Goal: Task Accomplishment & Management: Use online tool/utility

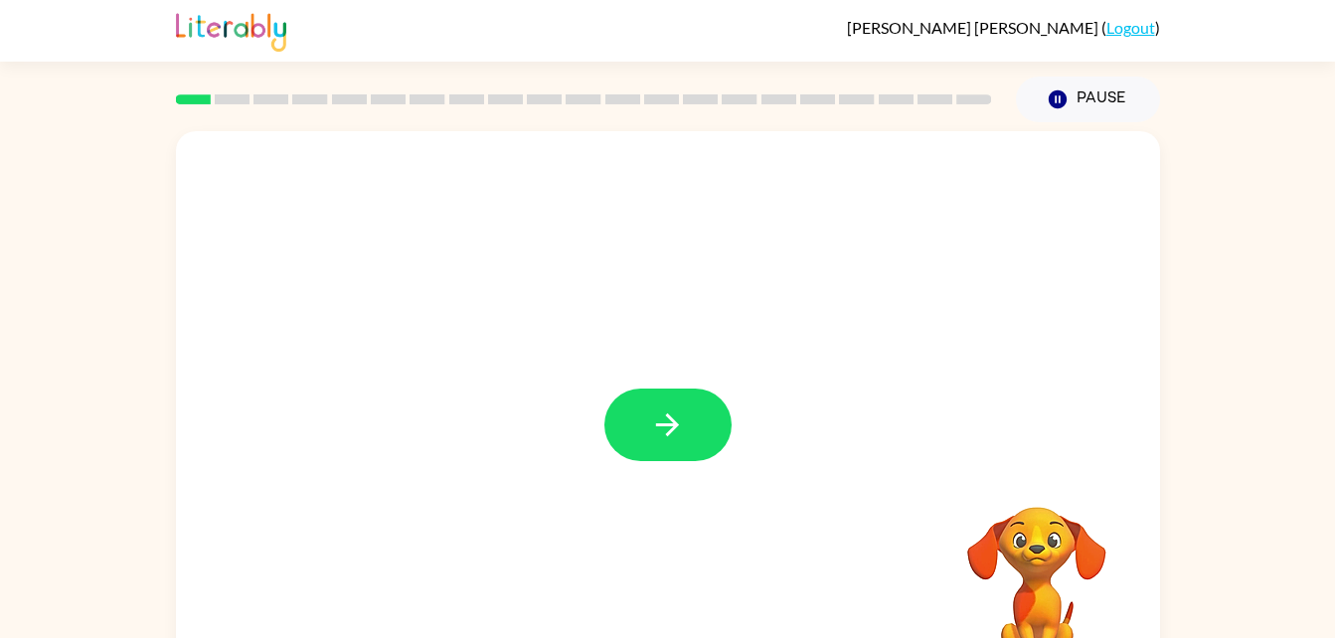
click at [1050, 589] on video "Your browser must support playing .mp4 files to use Literably. Please try using…" at bounding box center [1036, 575] width 199 height 199
click at [608, 403] on div at bounding box center [667, 425] width 127 height 73
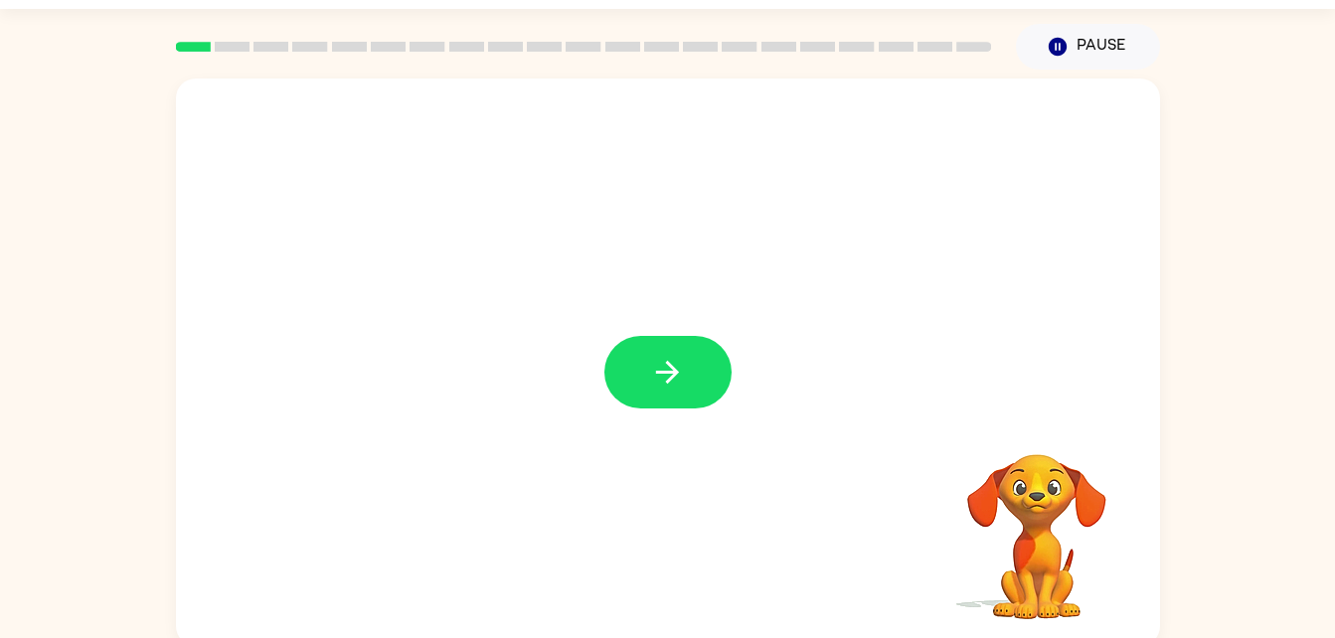
scroll to position [61, 0]
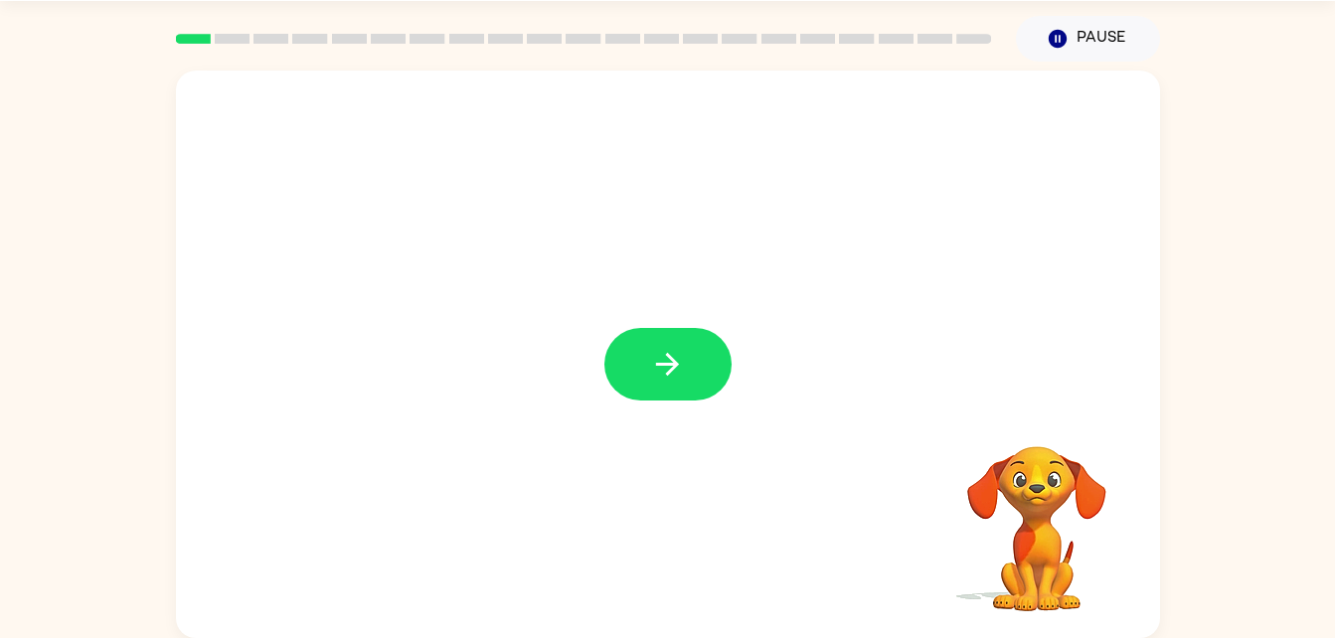
click at [701, 458] on div at bounding box center [668, 355] width 984 height 568
click at [626, 384] on div "Your browser must support playing .mp4 files to use Literably. Please try using…" at bounding box center [668, 355] width 984 height 568
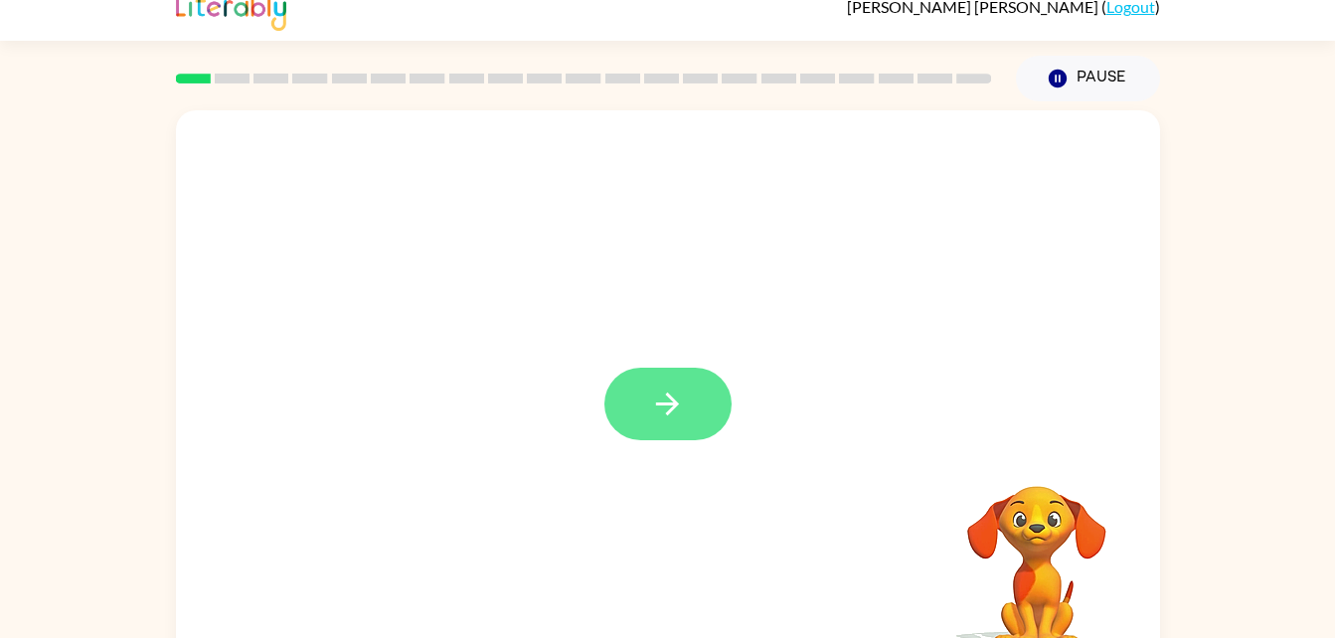
click at [680, 406] on icon "button" at bounding box center [667, 404] width 35 height 35
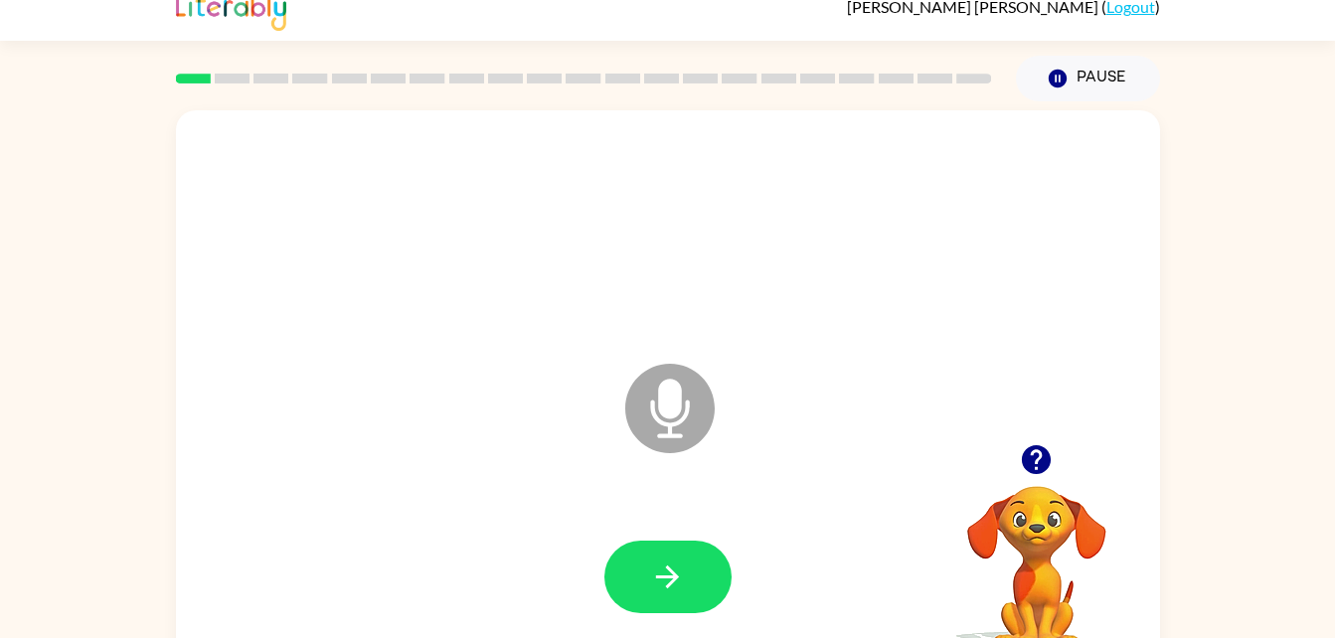
click at [674, 402] on icon "Microphone The Microphone is here when it is your turn to talk" at bounding box center [769, 433] width 298 height 149
click at [665, 413] on icon "Microphone The Microphone is here when it is your turn to talk" at bounding box center [769, 433] width 298 height 149
click at [663, 426] on icon at bounding box center [669, 408] width 89 height 89
click at [678, 464] on icon "Microphone The Microphone is here when it is your turn to talk" at bounding box center [769, 433] width 298 height 149
click at [690, 373] on icon at bounding box center [669, 408] width 89 height 89
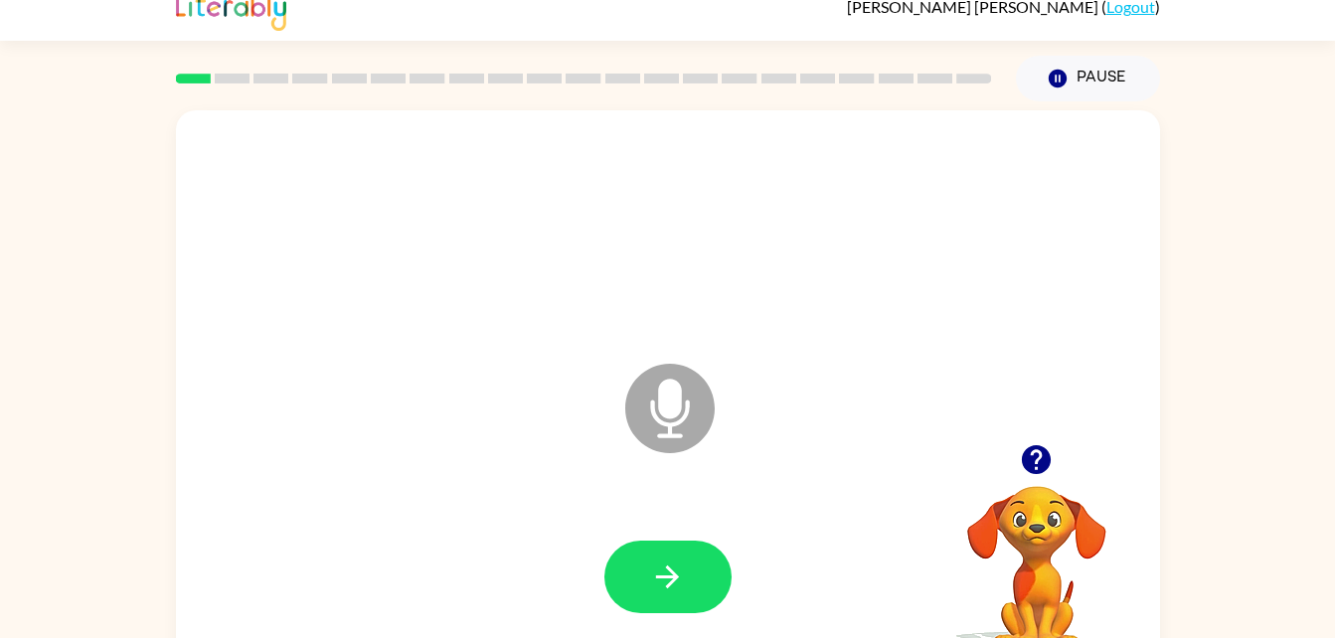
click at [668, 406] on icon "Microphone The Microphone is here when it is your turn to talk" at bounding box center [769, 433] width 298 height 149
click at [690, 564] on button "button" at bounding box center [667, 577] width 127 height 73
click at [1035, 435] on button "button" at bounding box center [1036, 459] width 51 height 51
click at [638, 414] on icon at bounding box center [669, 408] width 89 height 89
click at [674, 401] on icon "Microphone The Microphone is here when it is your turn to talk" at bounding box center [769, 433] width 298 height 149
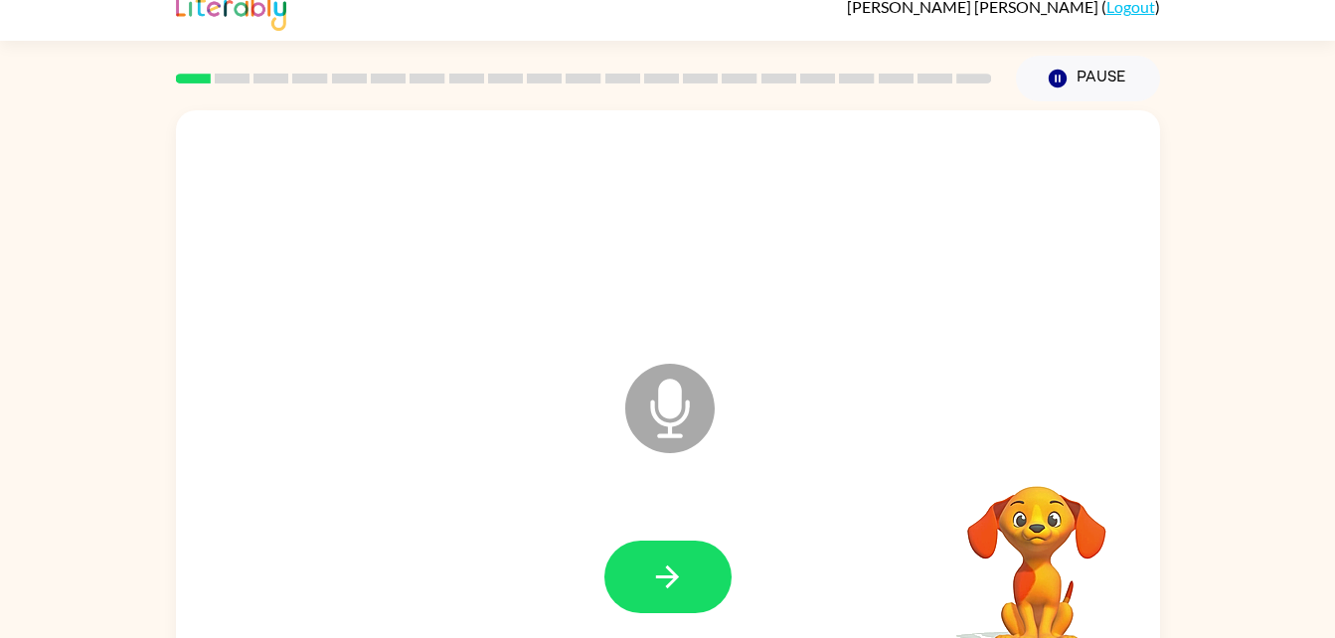
click at [687, 408] on icon "Microphone The Microphone is here when it is your turn to talk" at bounding box center [769, 433] width 298 height 149
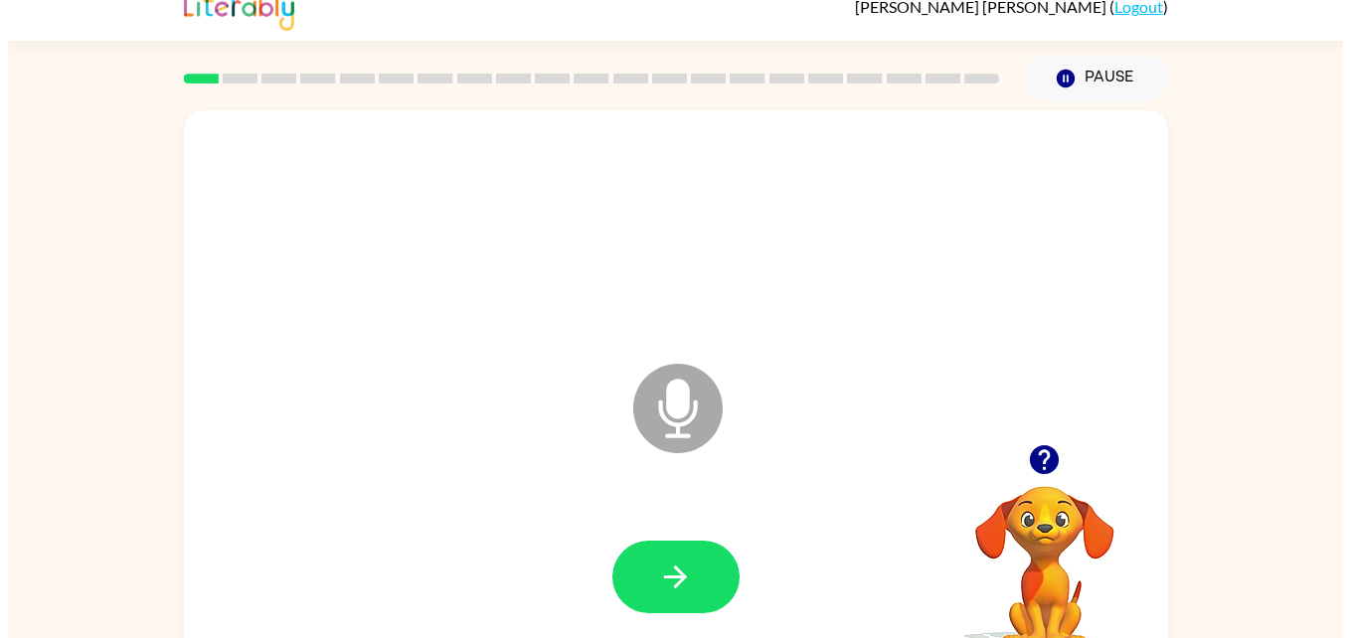
scroll to position [0, 0]
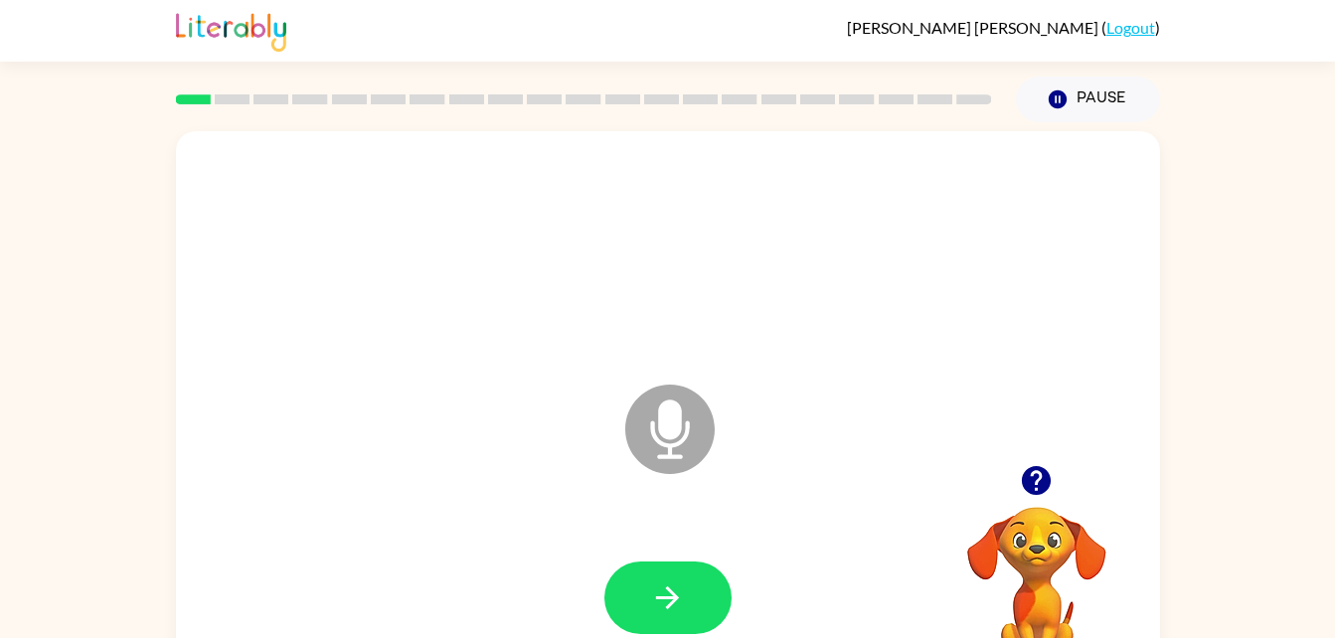
click at [695, 441] on icon at bounding box center [669, 429] width 89 height 89
click at [682, 434] on icon at bounding box center [669, 429] width 89 height 89
click at [678, 599] on icon "button" at bounding box center [667, 597] width 35 height 35
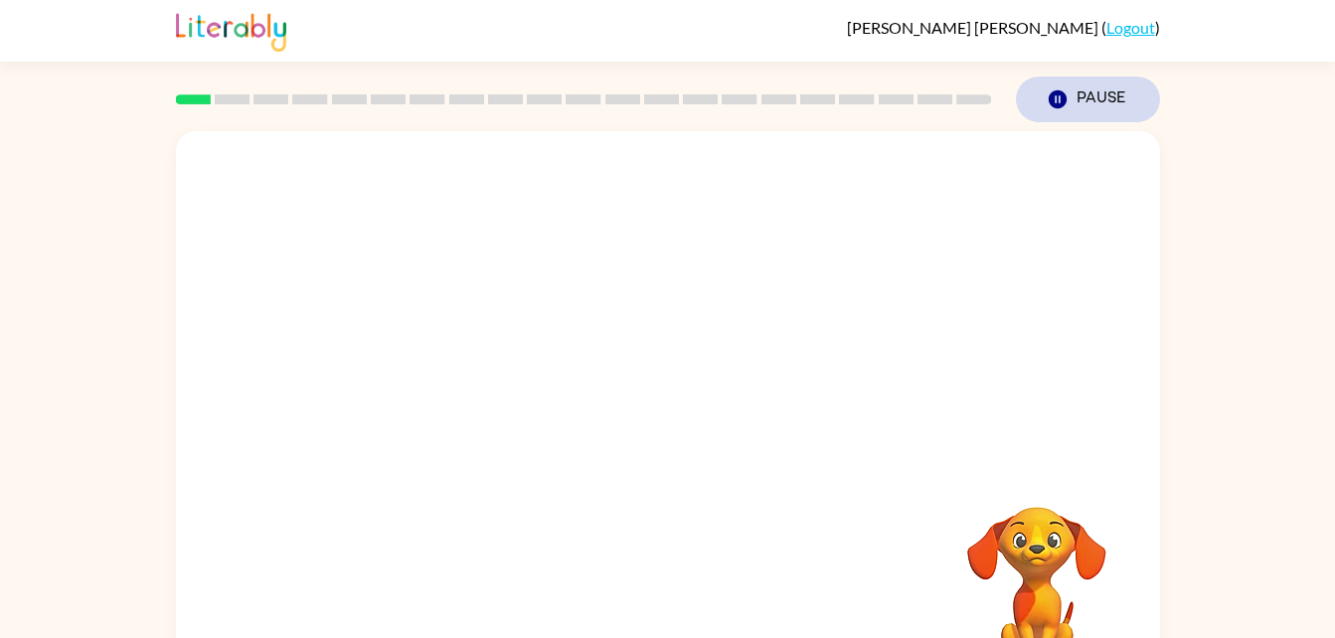
click at [1097, 107] on button "Pause Pause" at bounding box center [1088, 100] width 144 height 46
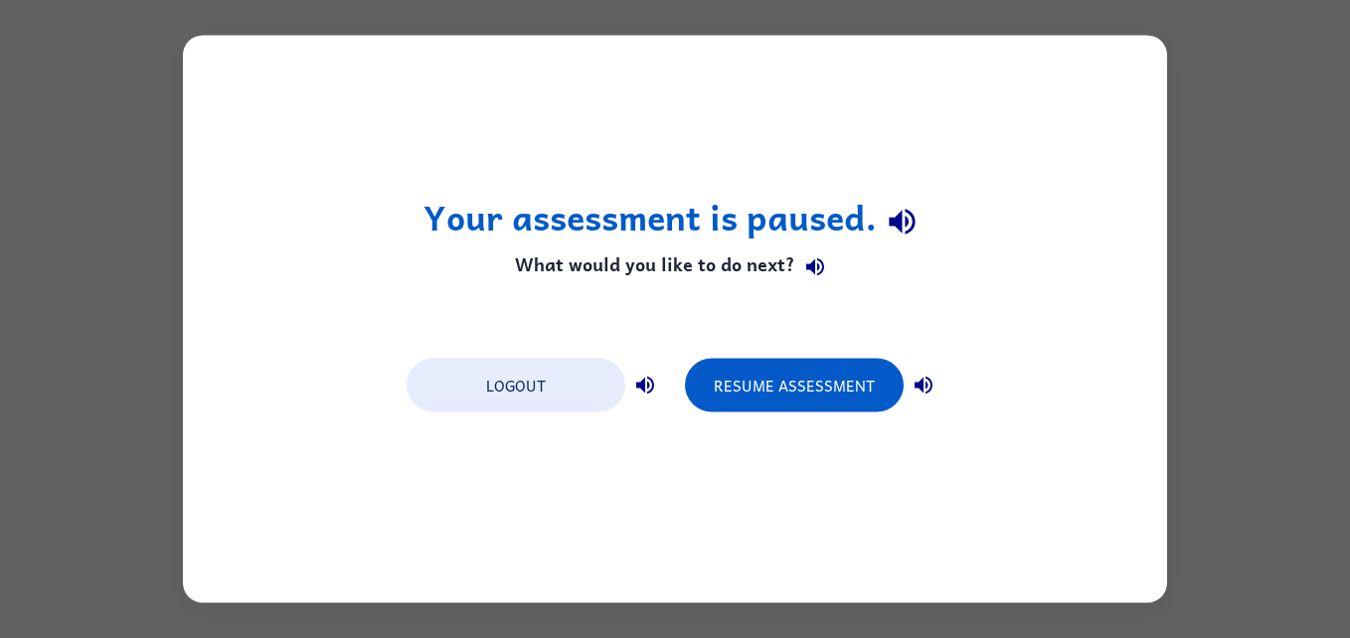
click at [1260, 455] on div "Your assessment is paused. What would you like to do next? Logout Resume Assess…" at bounding box center [675, 319] width 1350 height 638
click at [534, 491] on div "Your assessment is paused. What would you like to do next? Logout Resume Assess…" at bounding box center [675, 320] width 984 height 568
click at [514, 441] on div "Your assessment is paused. What would you like to do next? Logout Resume Assess…" at bounding box center [675, 320] width 984 height 568
click at [528, 408] on button "Logout" at bounding box center [516, 386] width 219 height 54
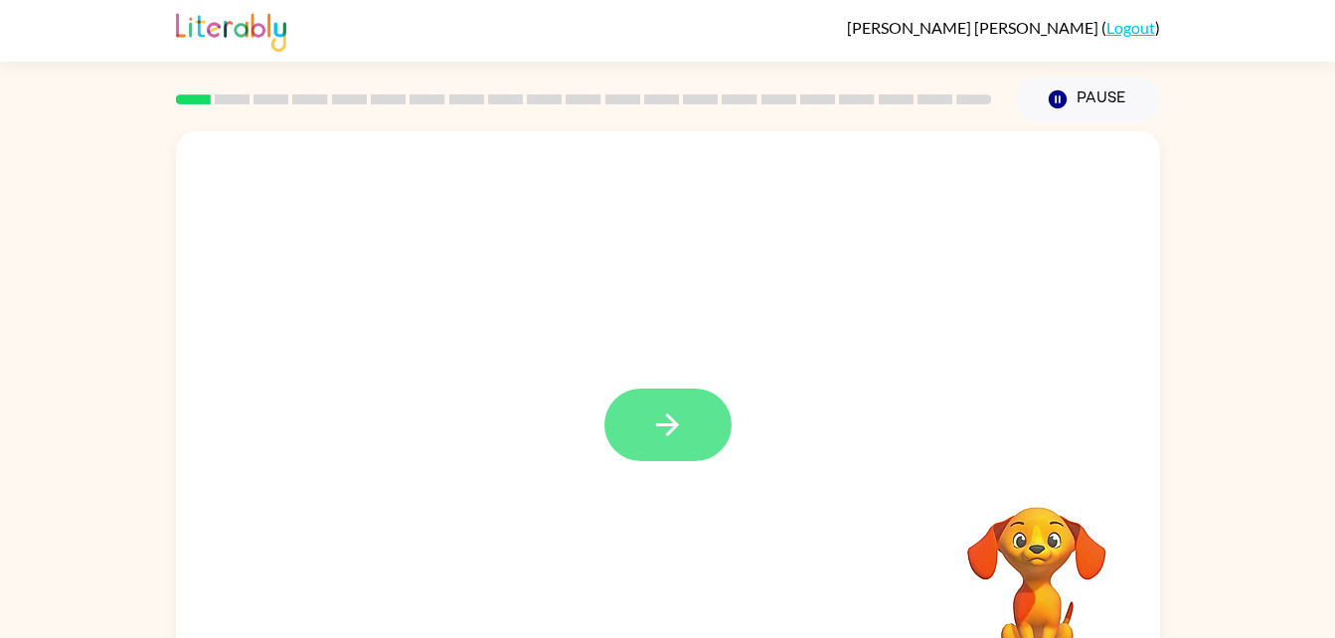
click at [652, 442] on icon "button" at bounding box center [667, 425] width 35 height 35
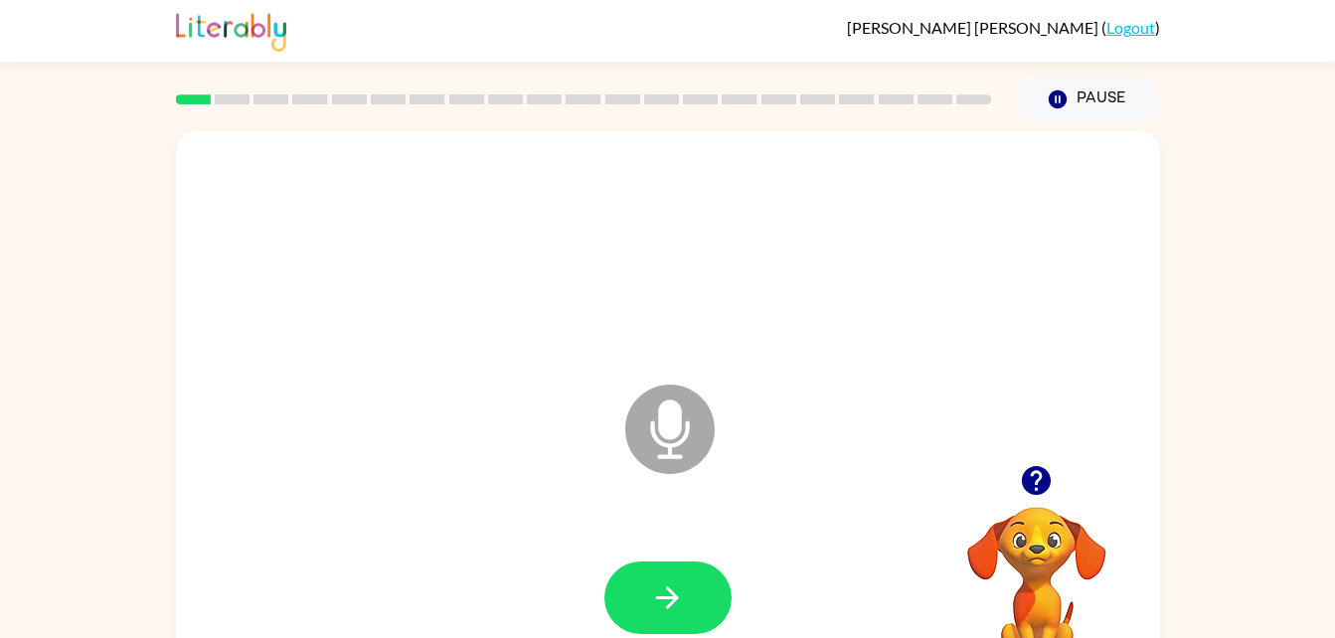
click at [650, 447] on icon at bounding box center [669, 429] width 89 height 89
click at [640, 593] on button "button" at bounding box center [667, 598] width 127 height 73
click at [656, 467] on icon at bounding box center [669, 429] width 89 height 89
click at [646, 422] on icon at bounding box center [669, 429] width 89 height 89
click at [697, 423] on icon at bounding box center [669, 429] width 89 height 89
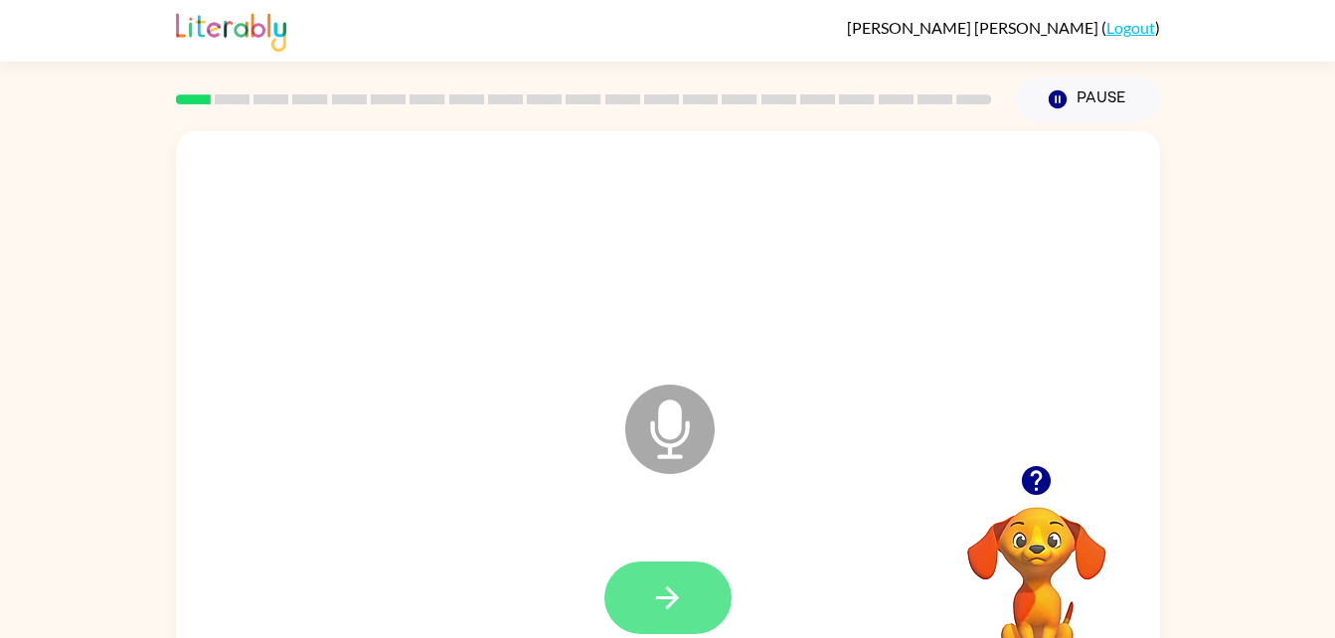
click at [703, 583] on button "button" at bounding box center [667, 598] width 127 height 73
click at [648, 425] on icon at bounding box center [669, 429] width 89 height 89
click at [639, 585] on button "button" at bounding box center [667, 598] width 127 height 73
click at [680, 432] on icon "Microphone The Microphone is here when it is your turn to talk" at bounding box center [769, 454] width 298 height 149
click at [684, 454] on icon at bounding box center [669, 429] width 89 height 89
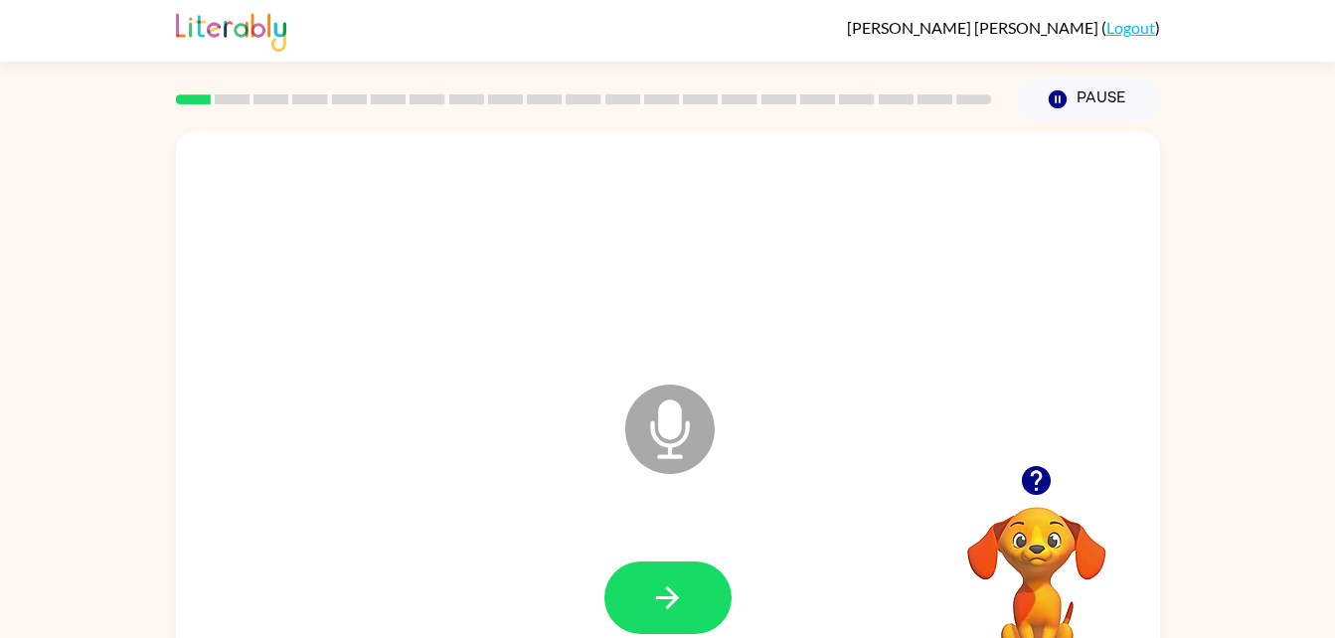
click at [672, 451] on icon at bounding box center [669, 429] width 89 height 89
click at [697, 599] on button "button" at bounding box center [667, 598] width 127 height 73
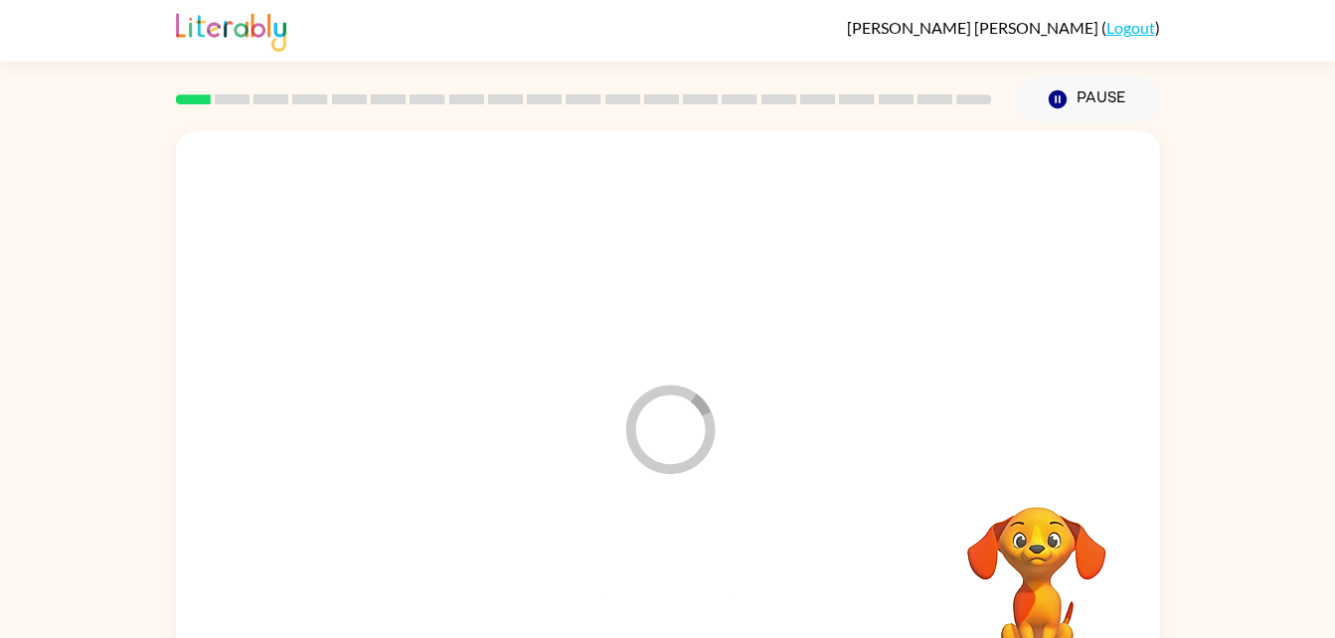
scroll to position [47, 0]
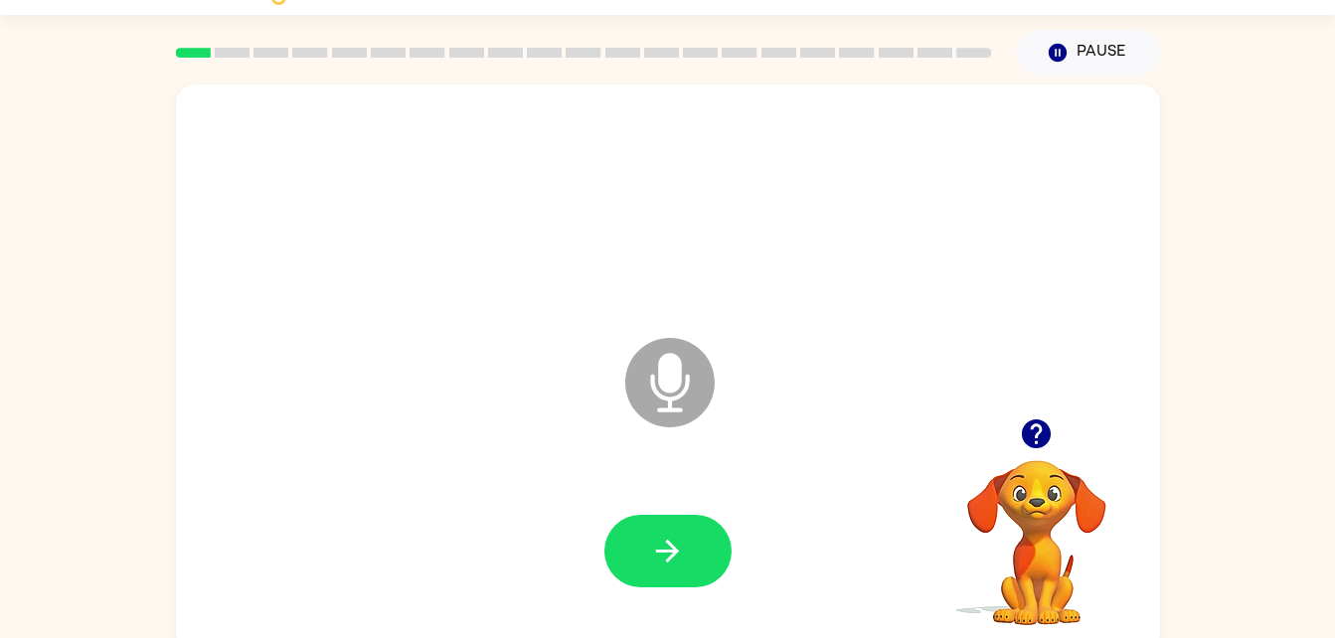
click at [702, 387] on icon at bounding box center [669, 382] width 89 height 89
click at [671, 383] on icon "Microphone The Microphone is here when it is your turn to talk" at bounding box center [769, 407] width 298 height 149
click at [680, 551] on icon "button" at bounding box center [667, 551] width 35 height 35
click at [665, 353] on icon at bounding box center [669, 382] width 89 height 89
click at [666, 400] on icon "Microphone The Microphone is here when it is your turn to talk" at bounding box center [769, 407] width 298 height 149
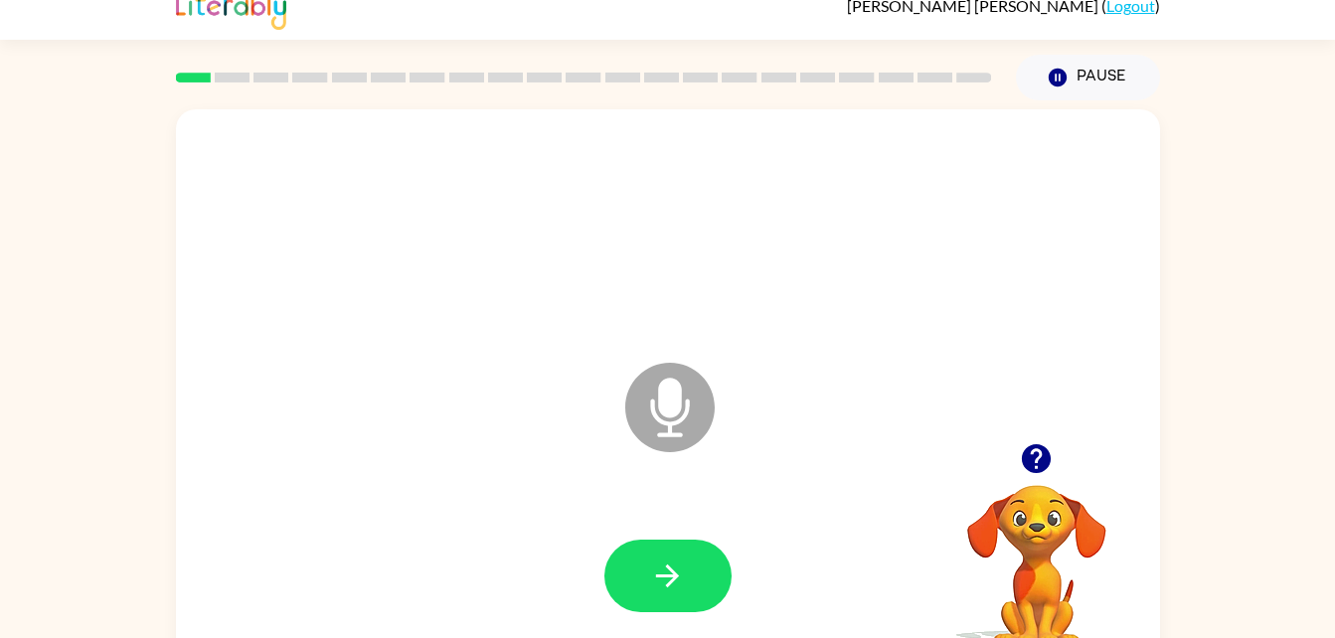
scroll to position [21, 0]
click at [726, 511] on div at bounding box center [668, 577] width 944 height 163
click at [666, 594] on button "button" at bounding box center [667, 577] width 127 height 73
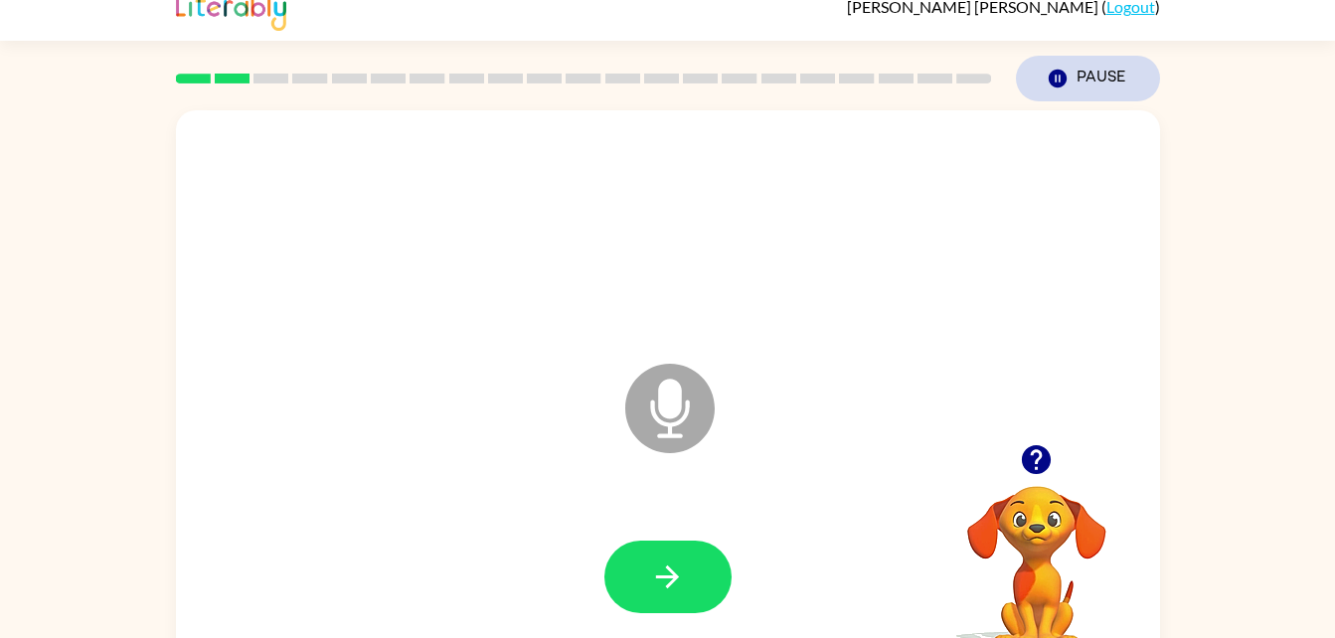
click at [1064, 81] on icon "button" at bounding box center [1057, 79] width 18 height 18
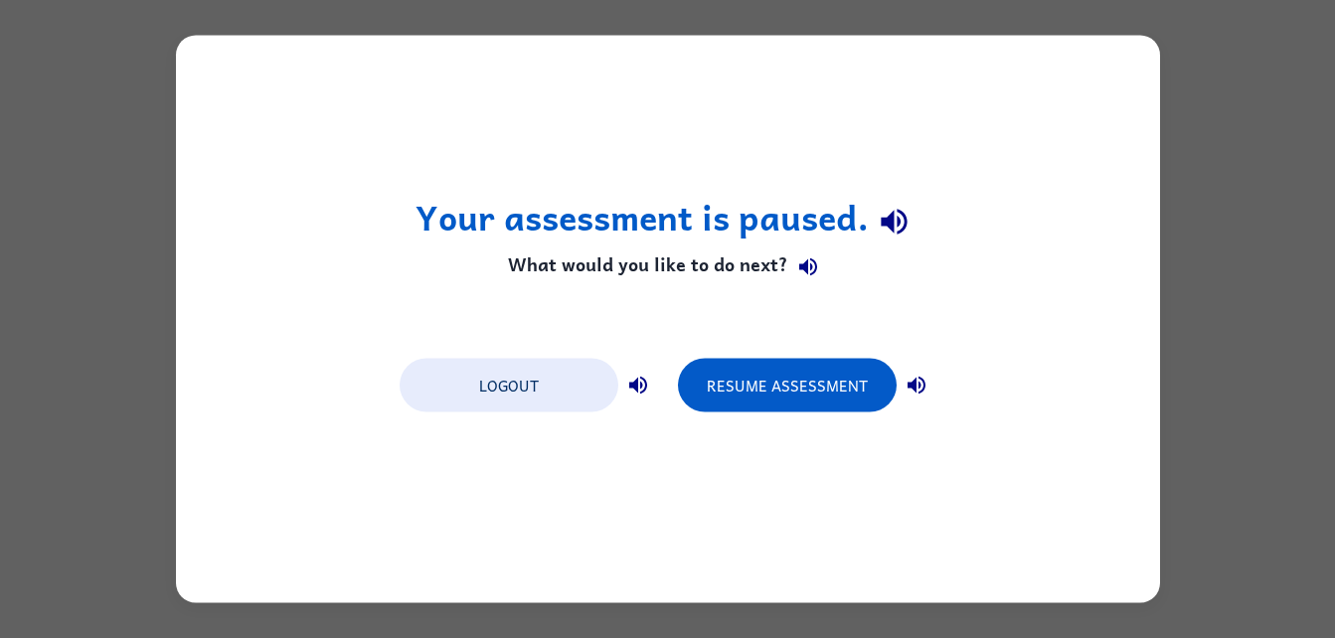
scroll to position [0, 0]
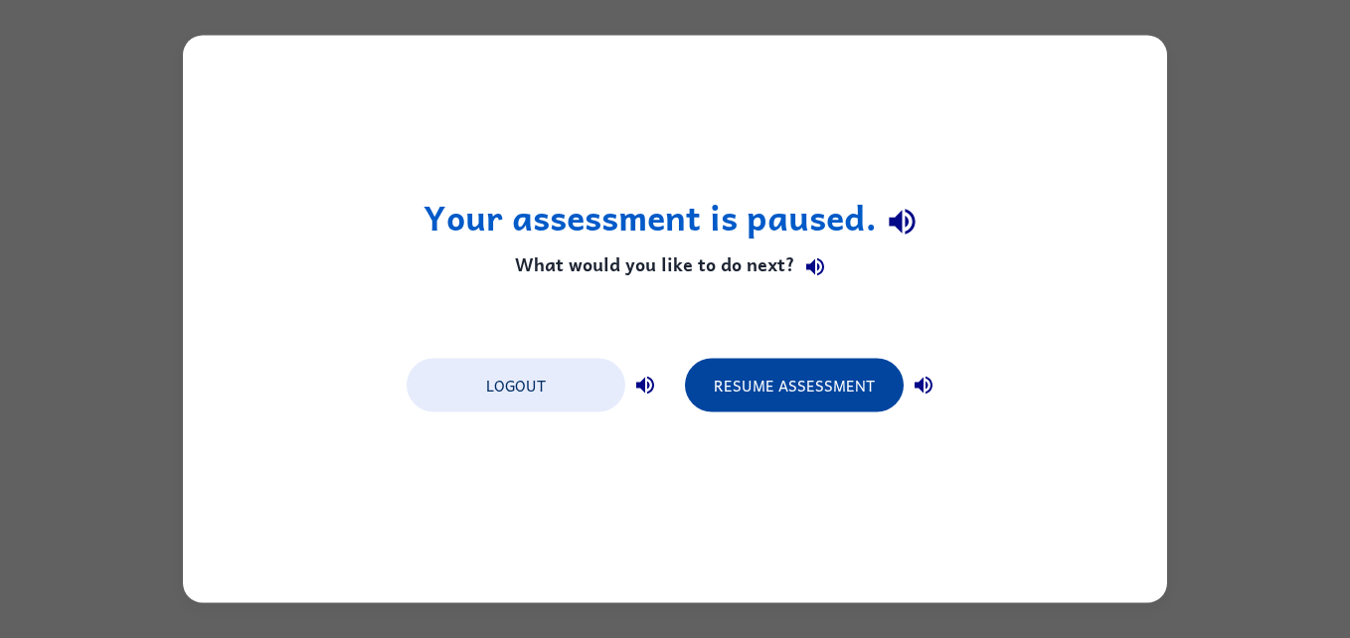
click at [815, 378] on button "Resume Assessment" at bounding box center [794, 386] width 219 height 54
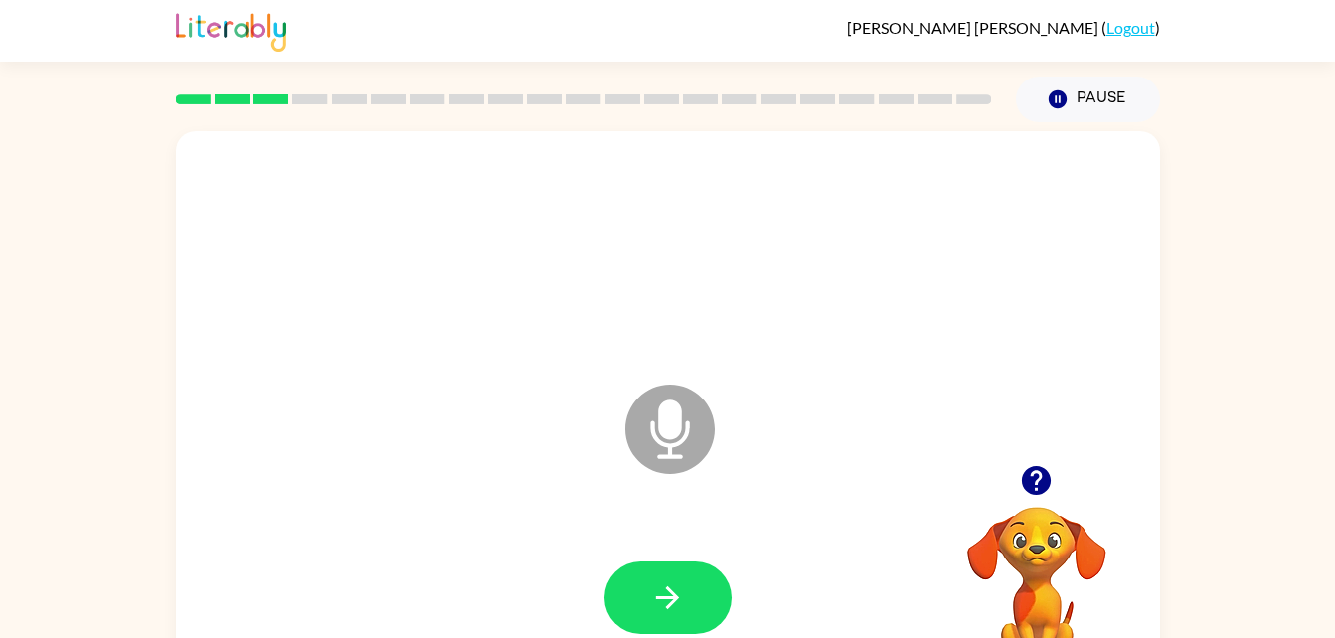
click at [634, 448] on icon at bounding box center [669, 429] width 89 height 89
click at [647, 612] on button "button" at bounding box center [667, 598] width 127 height 73
click at [648, 432] on icon at bounding box center [669, 429] width 89 height 89
click at [657, 587] on icon "button" at bounding box center [667, 597] width 35 height 35
click at [620, 459] on icon "Microphone The Microphone is here when it is your turn to talk" at bounding box center [769, 454] width 298 height 149
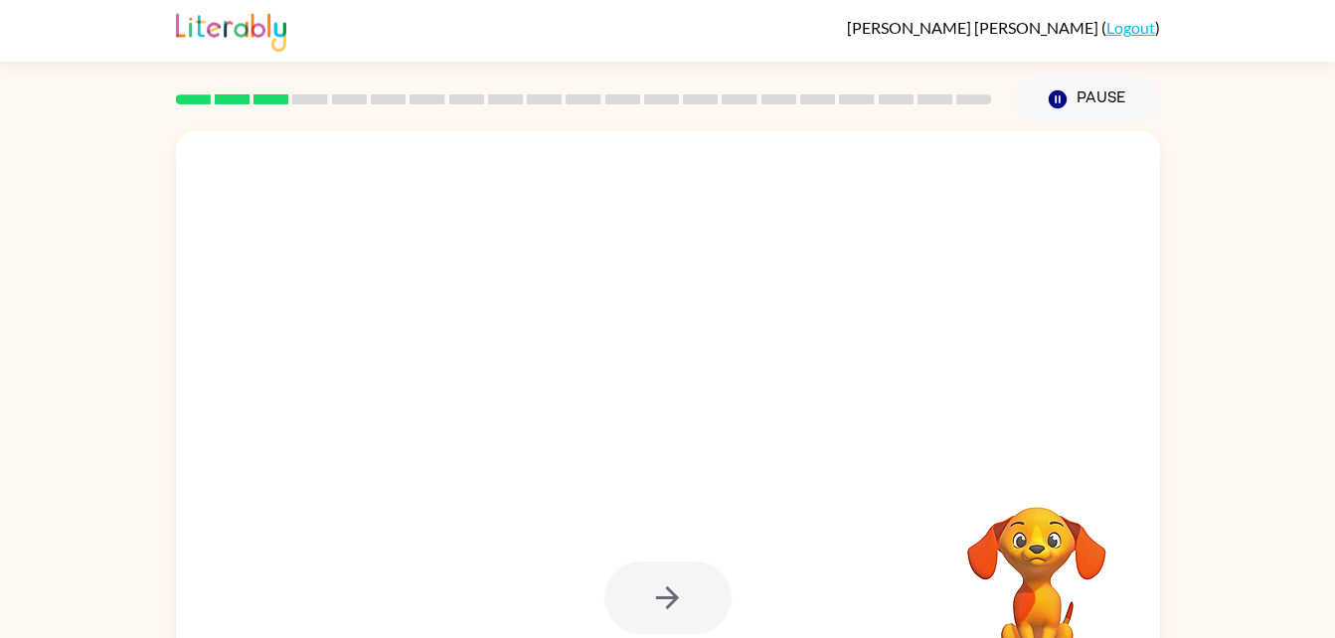
click at [675, 606] on div at bounding box center [667, 598] width 127 height 73
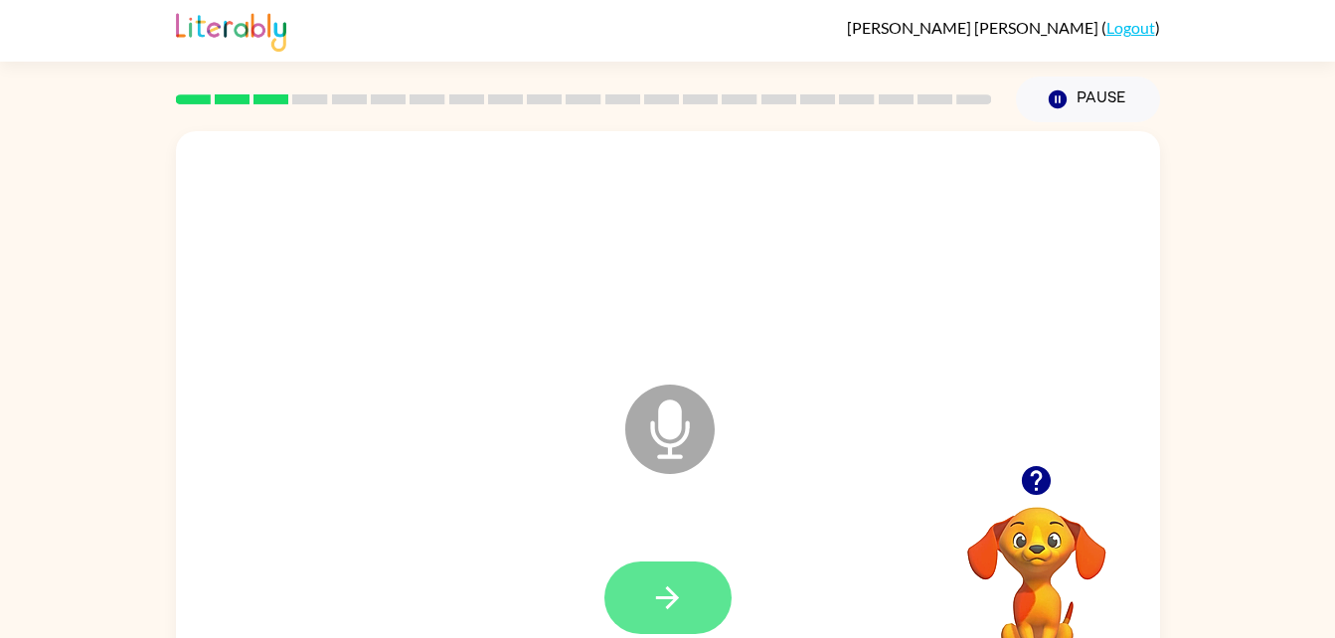
click at [668, 594] on icon "button" at bounding box center [667, 597] width 35 height 35
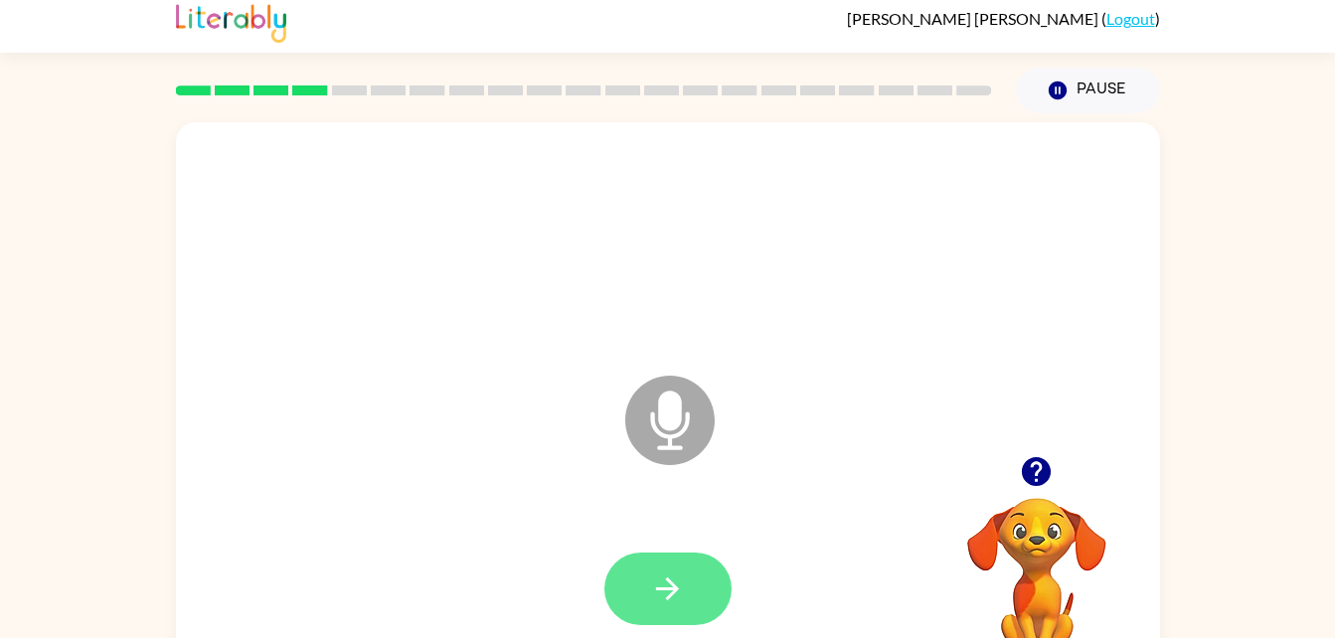
click at [658, 598] on icon "button" at bounding box center [667, 588] width 35 height 35
click at [660, 593] on icon "button" at bounding box center [667, 588] width 35 height 35
click at [659, 591] on icon "button" at bounding box center [667, 588] width 35 height 35
click at [658, 603] on icon "button" at bounding box center [667, 588] width 35 height 35
click at [1027, 484] on icon "button" at bounding box center [1036, 471] width 35 height 35
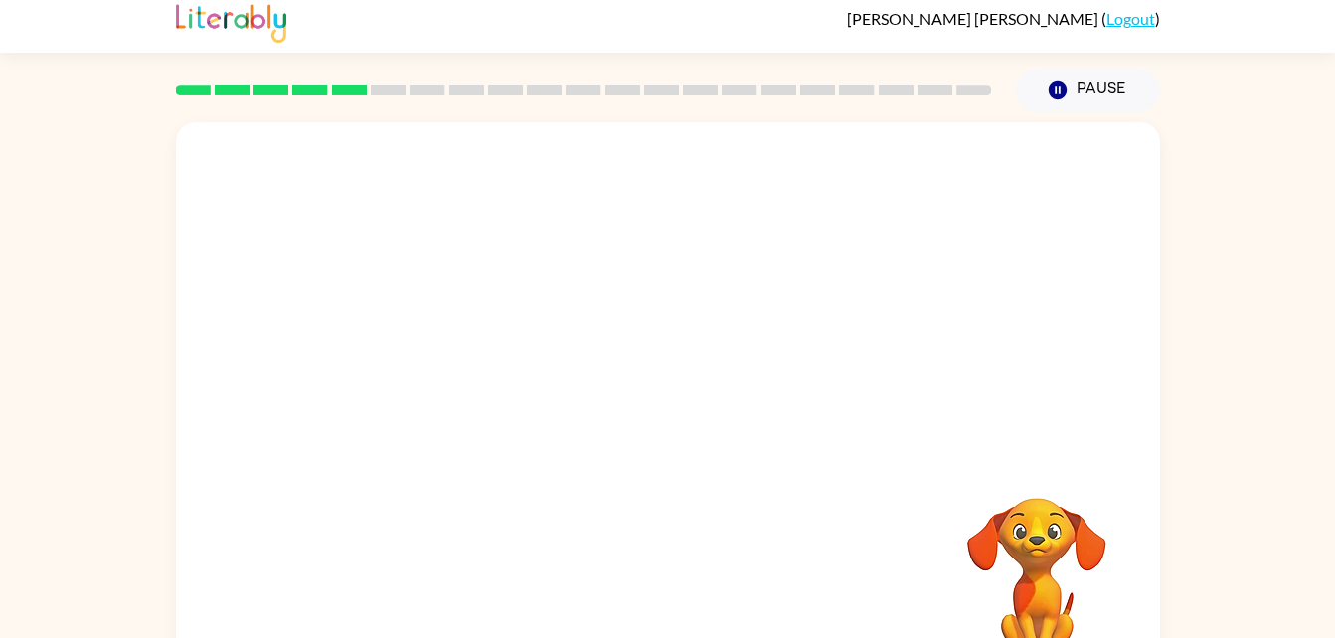
click at [834, 505] on div "Your browser must support playing .mp4 files to use Literably. Please try using…" at bounding box center [668, 406] width 984 height 568
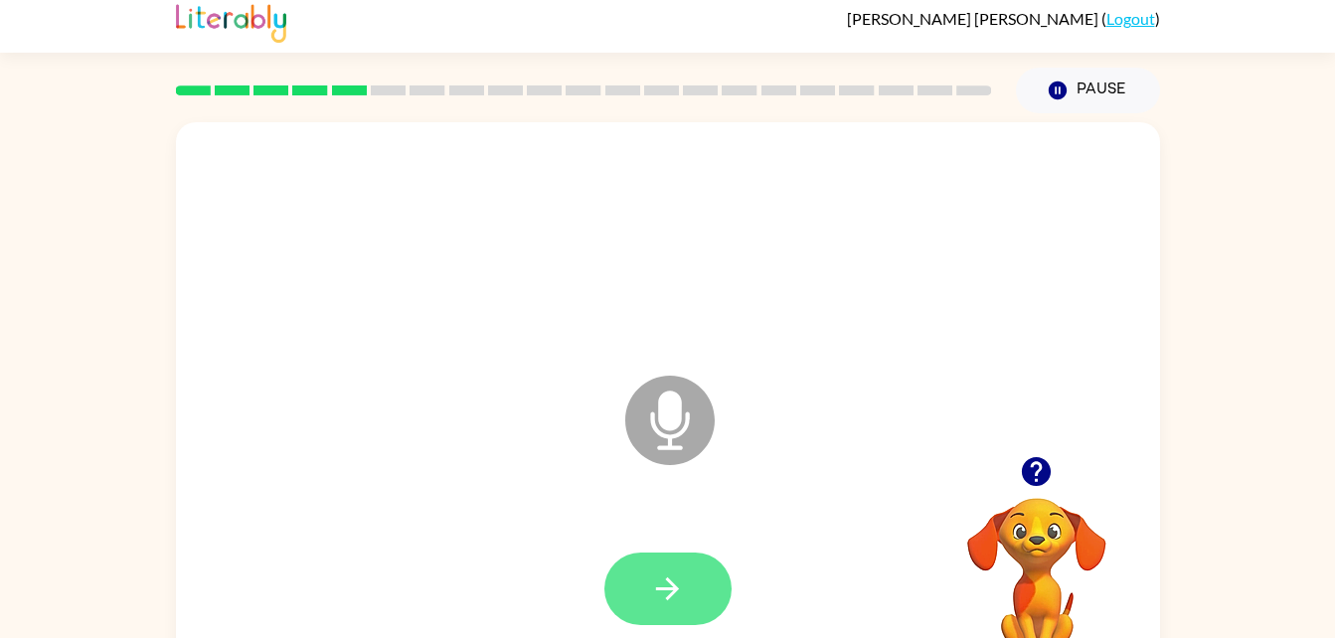
click at [643, 570] on button "button" at bounding box center [667, 589] width 127 height 73
click at [667, 596] on icon "button" at bounding box center [667, 588] width 35 height 35
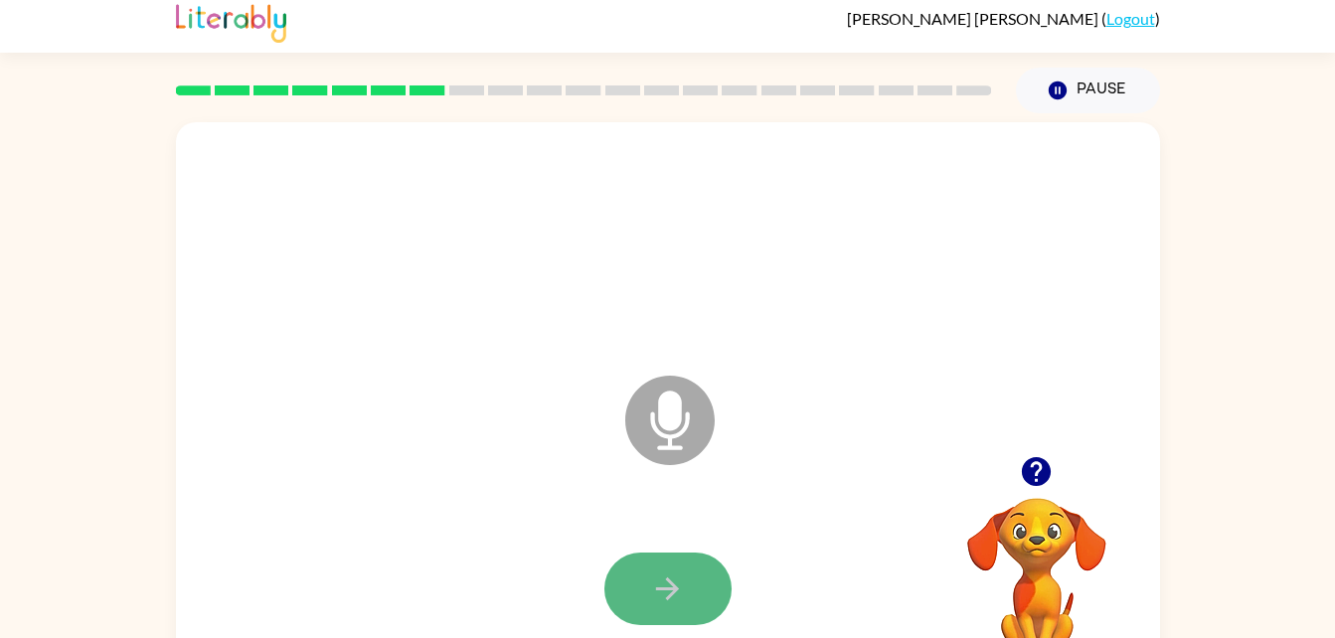
click at [652, 583] on icon "button" at bounding box center [667, 588] width 35 height 35
click at [981, 532] on video "Your browser must support playing .mp4 files to use Literably. Please try using…" at bounding box center [1036, 566] width 199 height 199
click at [1019, 577] on video "Your browser must support playing .mp4 files to use Literably. Please try using…" at bounding box center [1036, 566] width 199 height 199
click at [1049, 463] on icon "button" at bounding box center [1036, 471] width 35 height 35
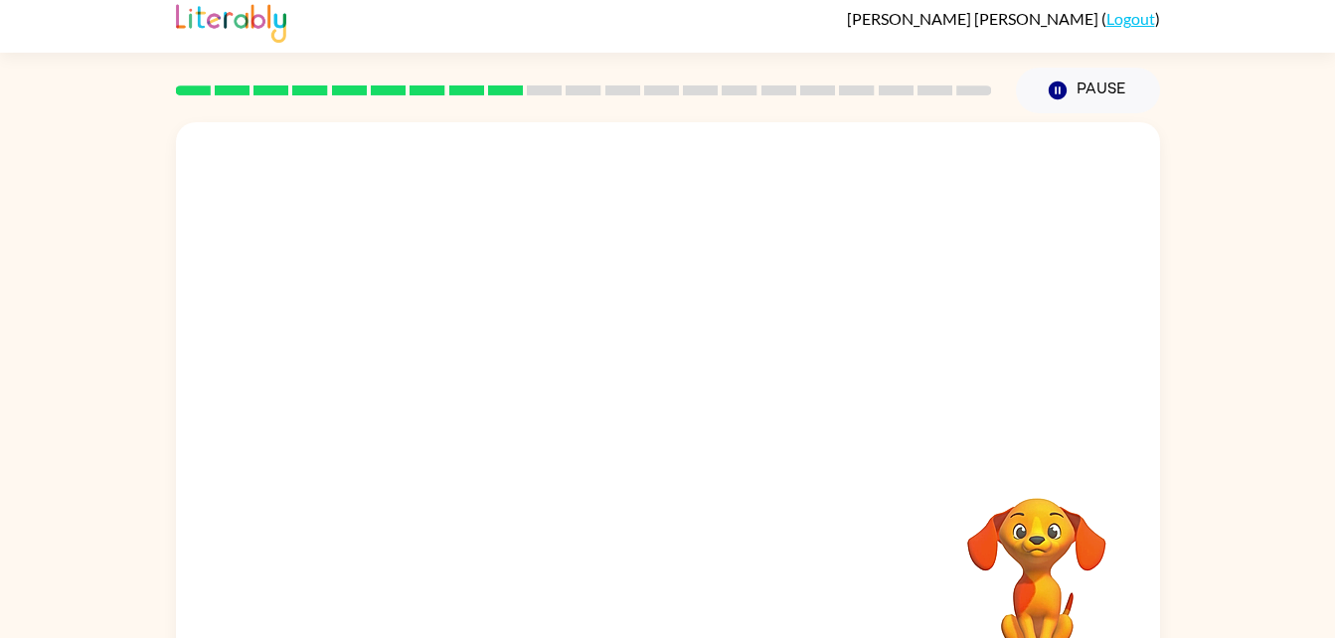
click at [1189, 496] on div "Your browser must support playing .mp4 files to use Literably. Please try using…" at bounding box center [667, 401] width 1335 height 576
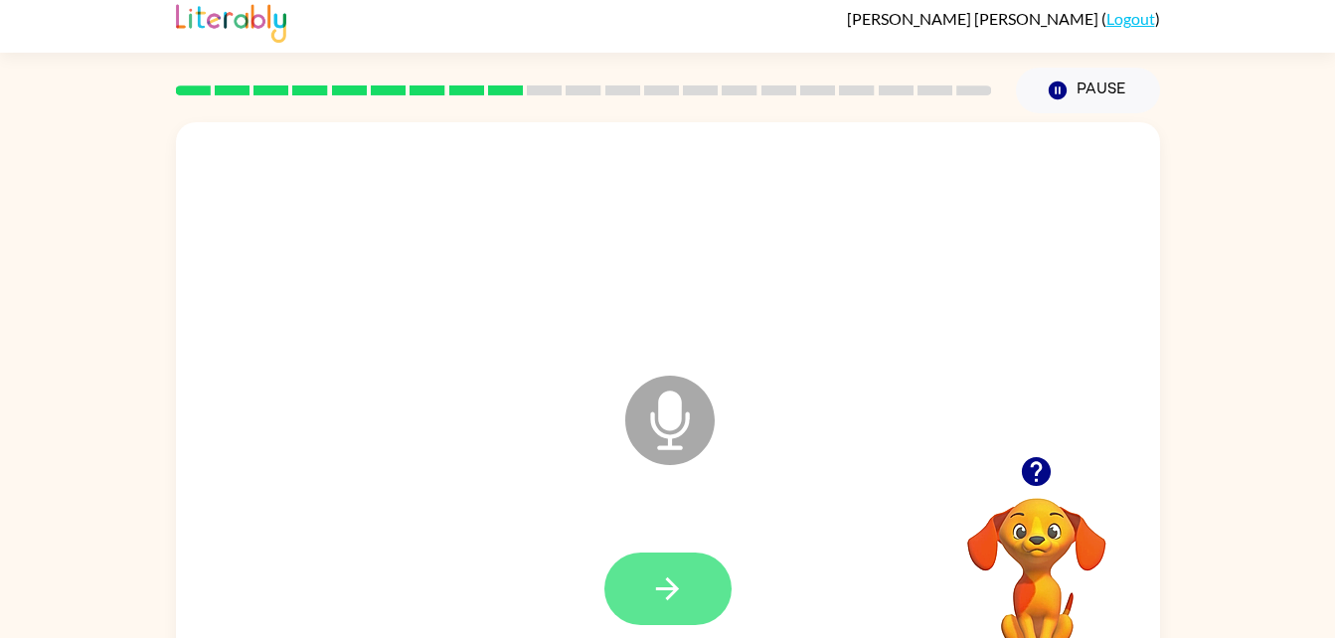
click at [668, 588] on icon "button" at bounding box center [667, 588] width 23 height 23
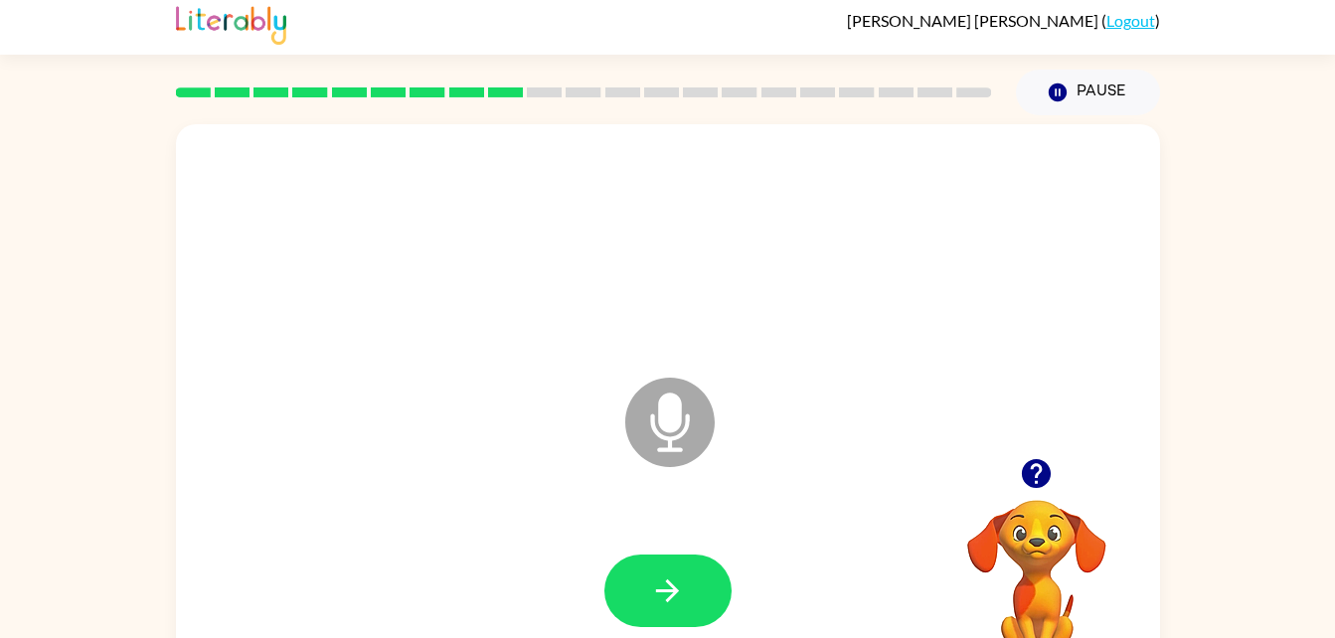
scroll to position [10, 0]
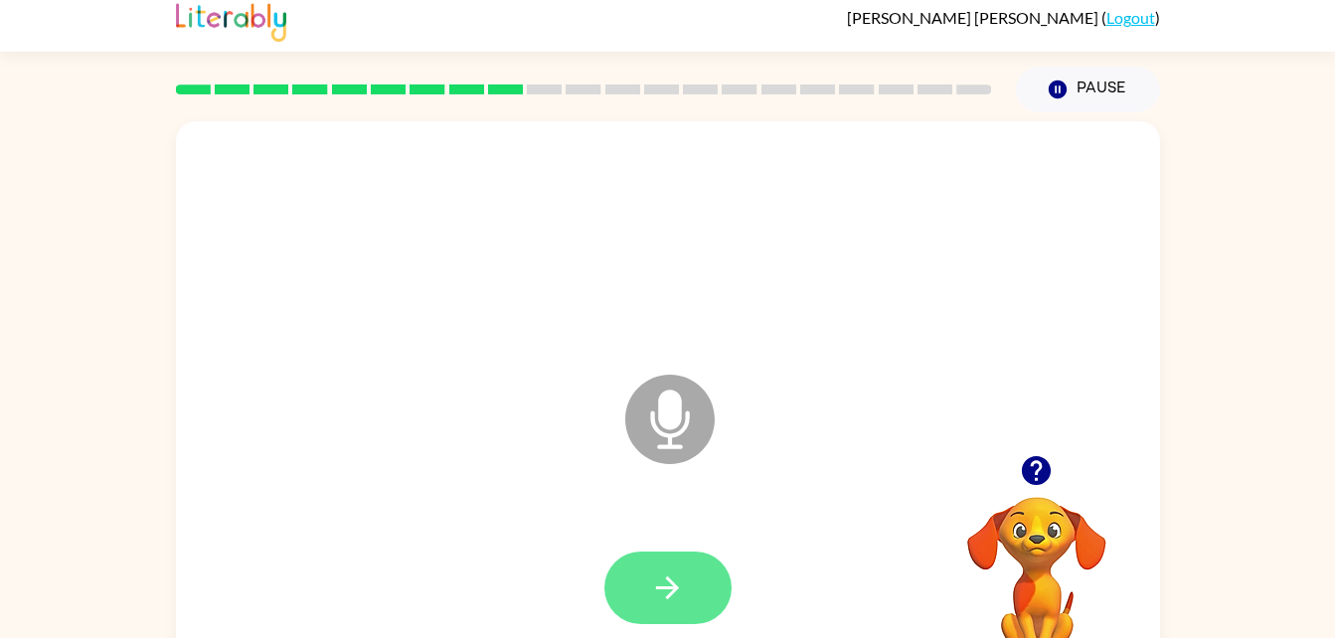
click at [663, 585] on icon "button" at bounding box center [667, 588] width 35 height 35
click at [699, 571] on button "button" at bounding box center [667, 588] width 127 height 73
click at [1037, 571] on video "Your browser must support playing .mp4 files to use Literably. Please try using…" at bounding box center [1036, 565] width 199 height 199
click at [1014, 556] on video "Your browser must support playing .mp4 files to use Literably. Please try using…" at bounding box center [1036, 565] width 199 height 199
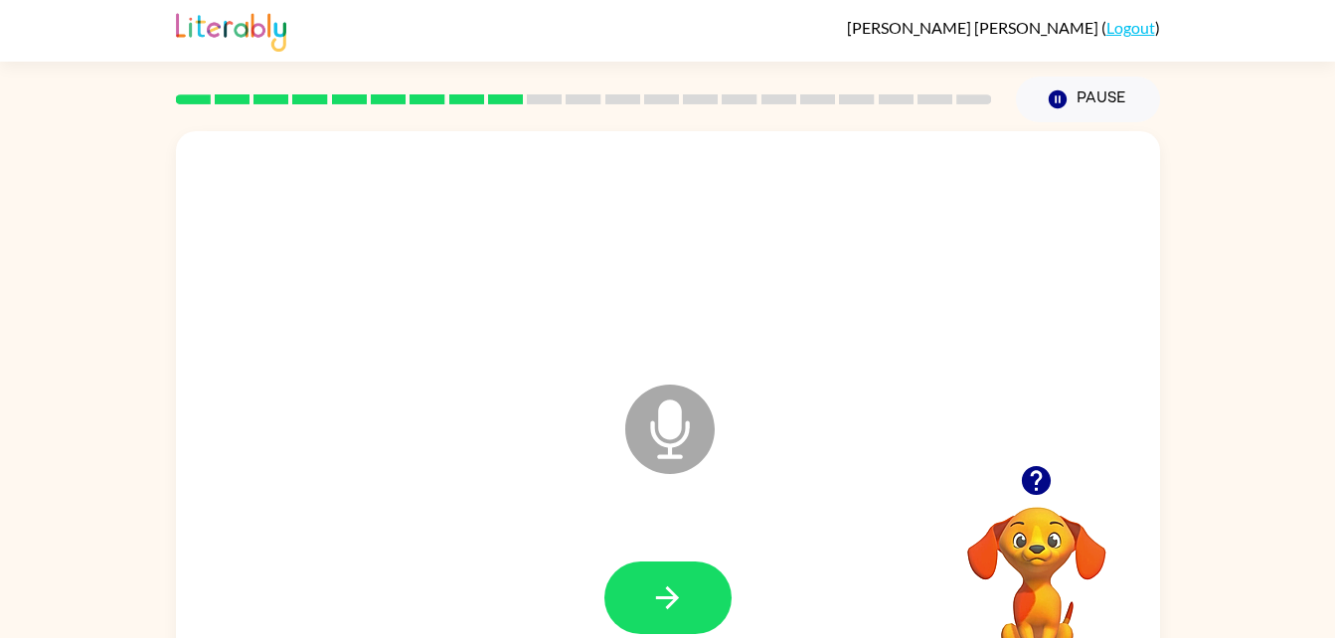
scroll to position [6, 0]
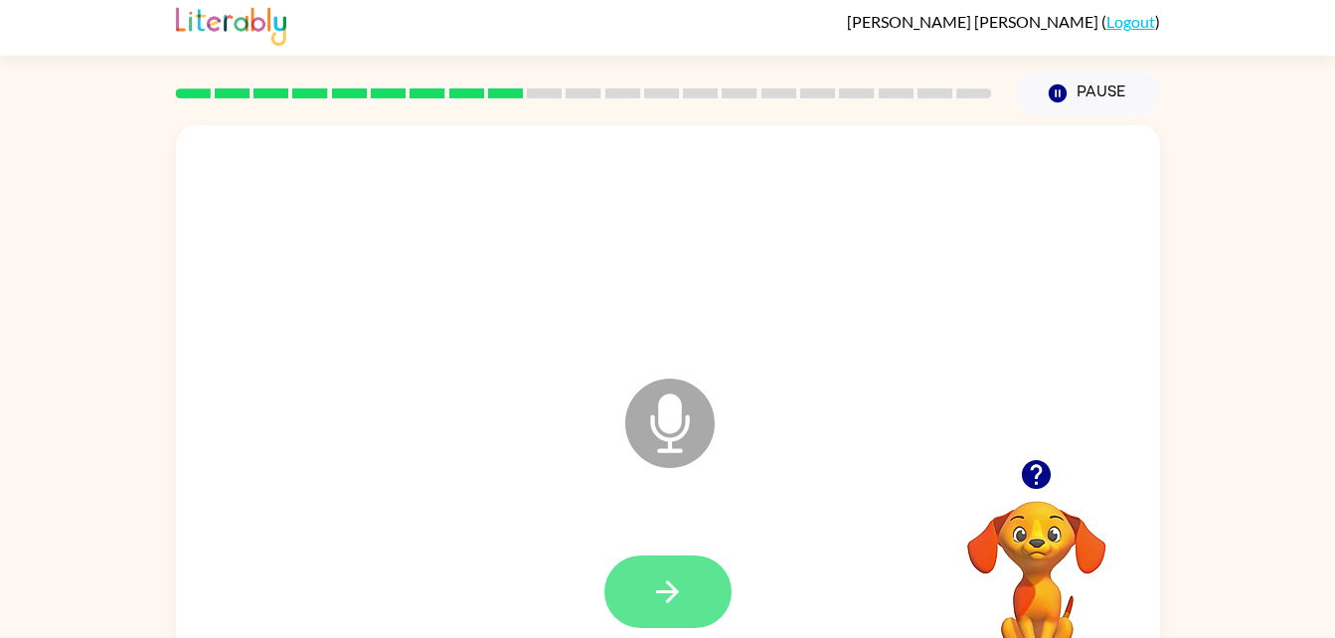
click at [677, 577] on icon "button" at bounding box center [667, 591] width 35 height 35
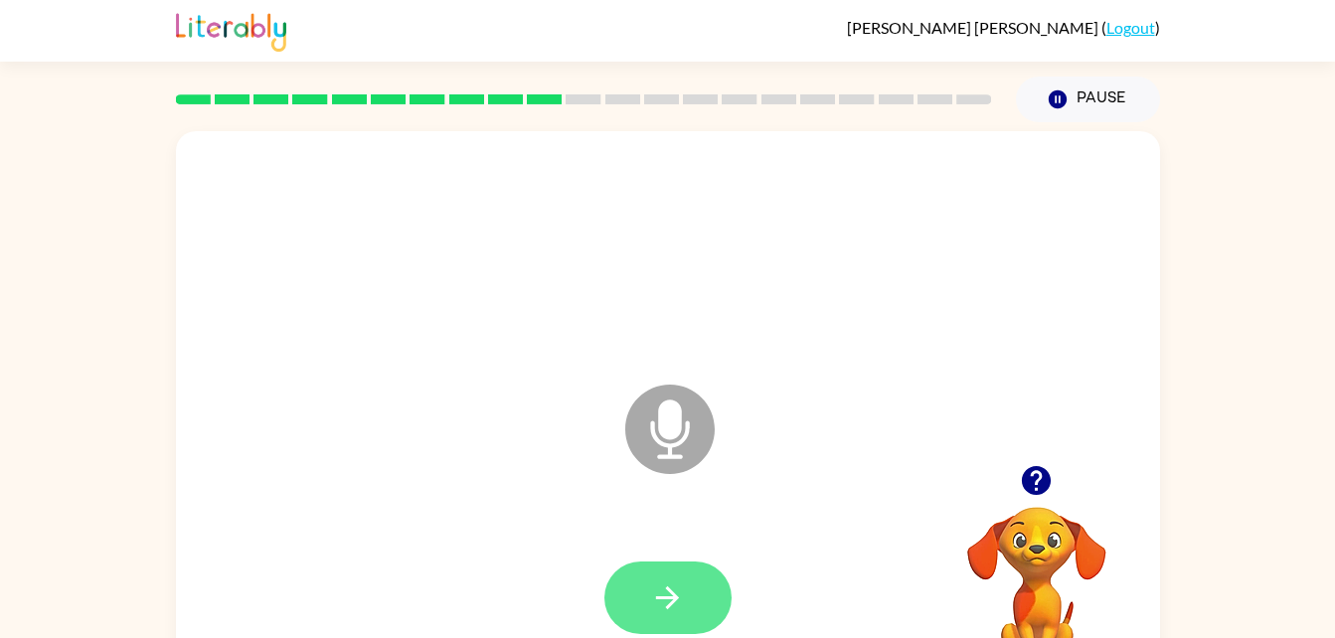
click at [654, 610] on icon "button" at bounding box center [667, 597] width 35 height 35
click at [669, 590] on icon "button" at bounding box center [667, 597] width 23 height 23
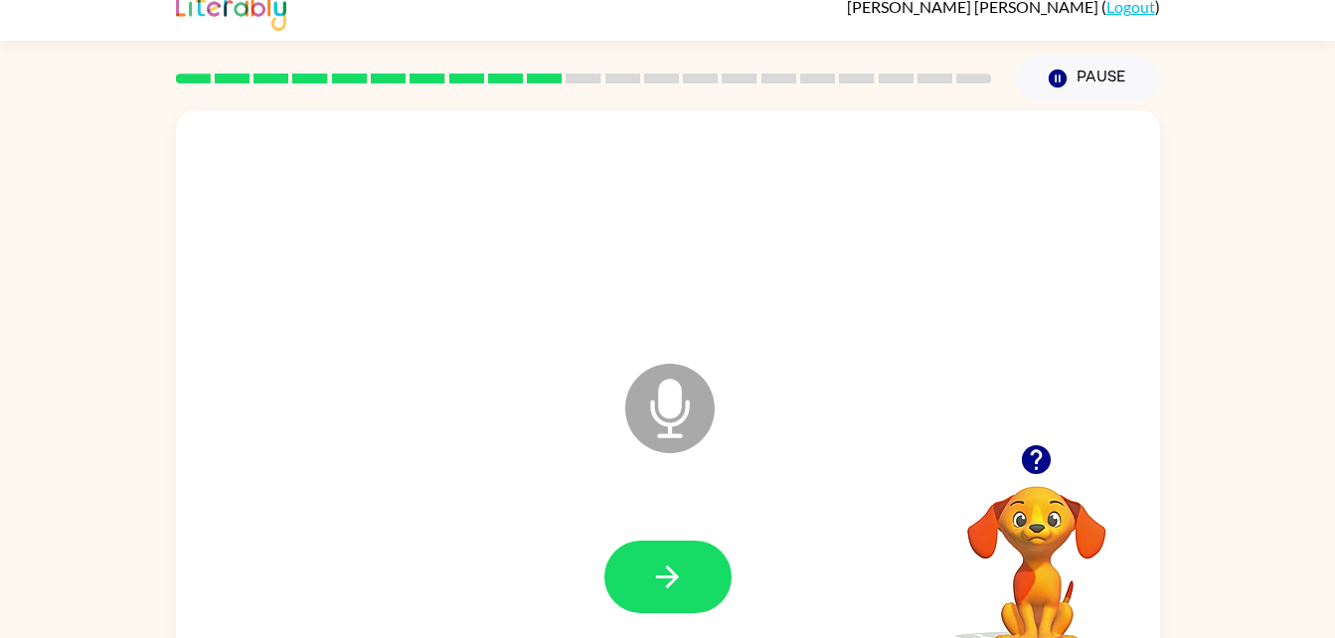
scroll to position [22, 0]
click at [633, 585] on button "button" at bounding box center [667, 576] width 127 height 73
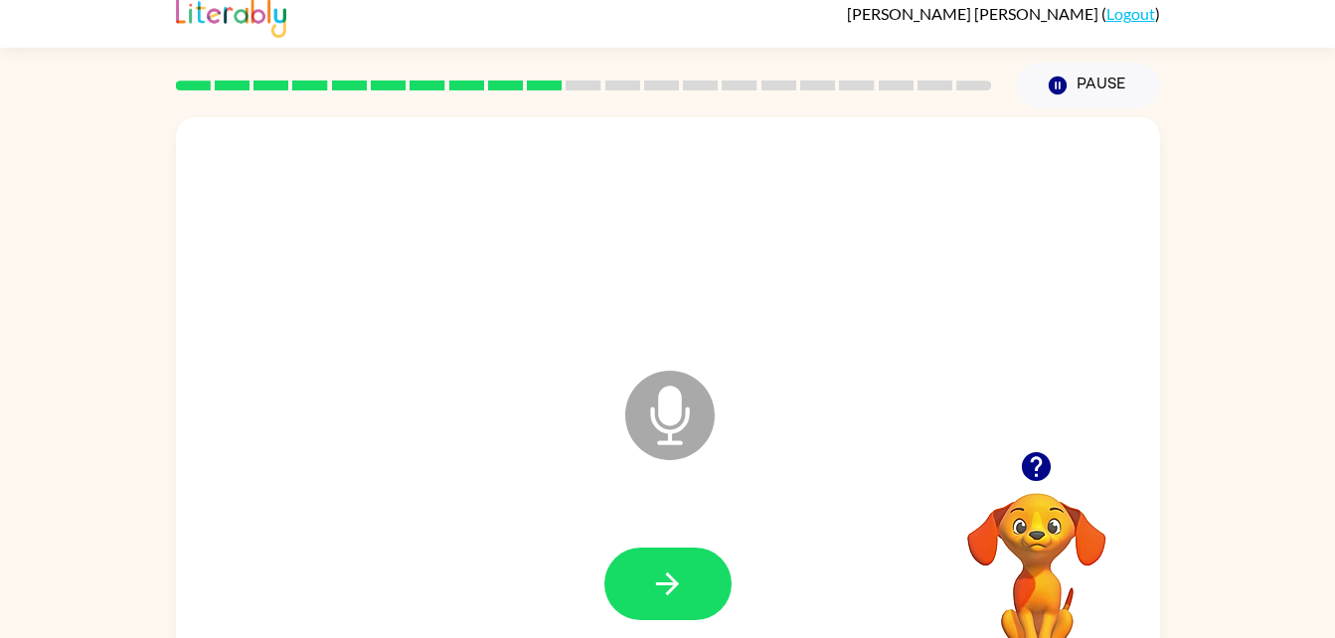
scroll to position [15, 0]
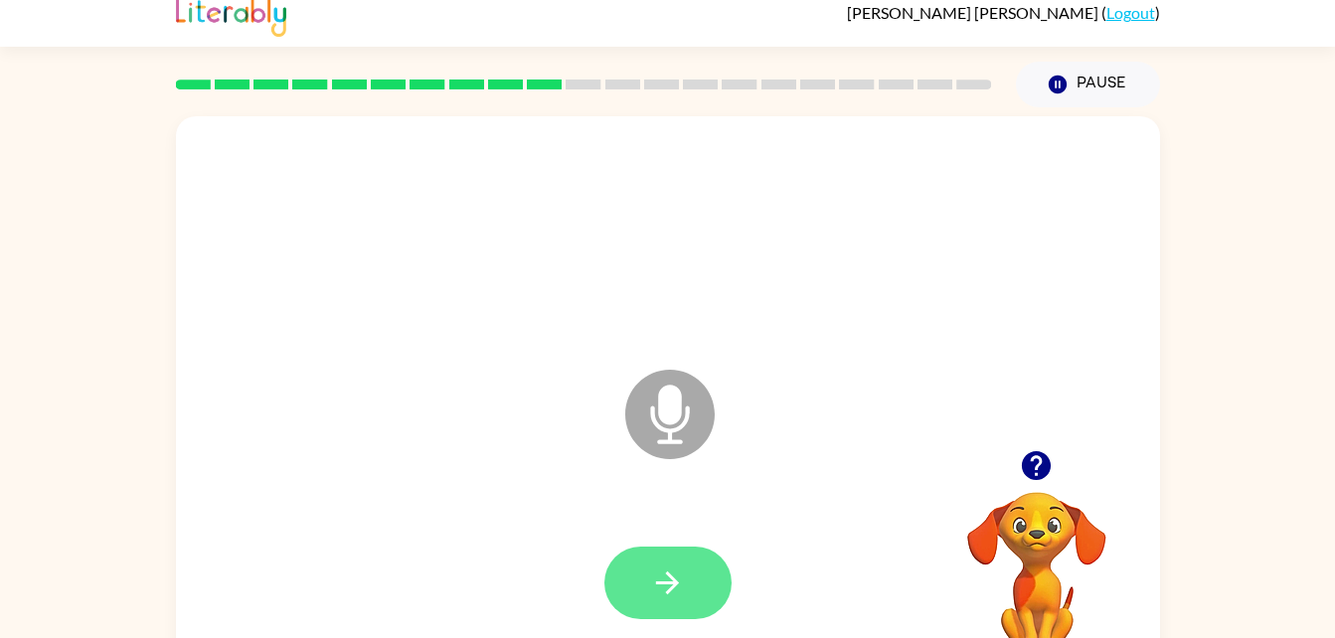
click at [664, 606] on button "button" at bounding box center [667, 583] width 127 height 73
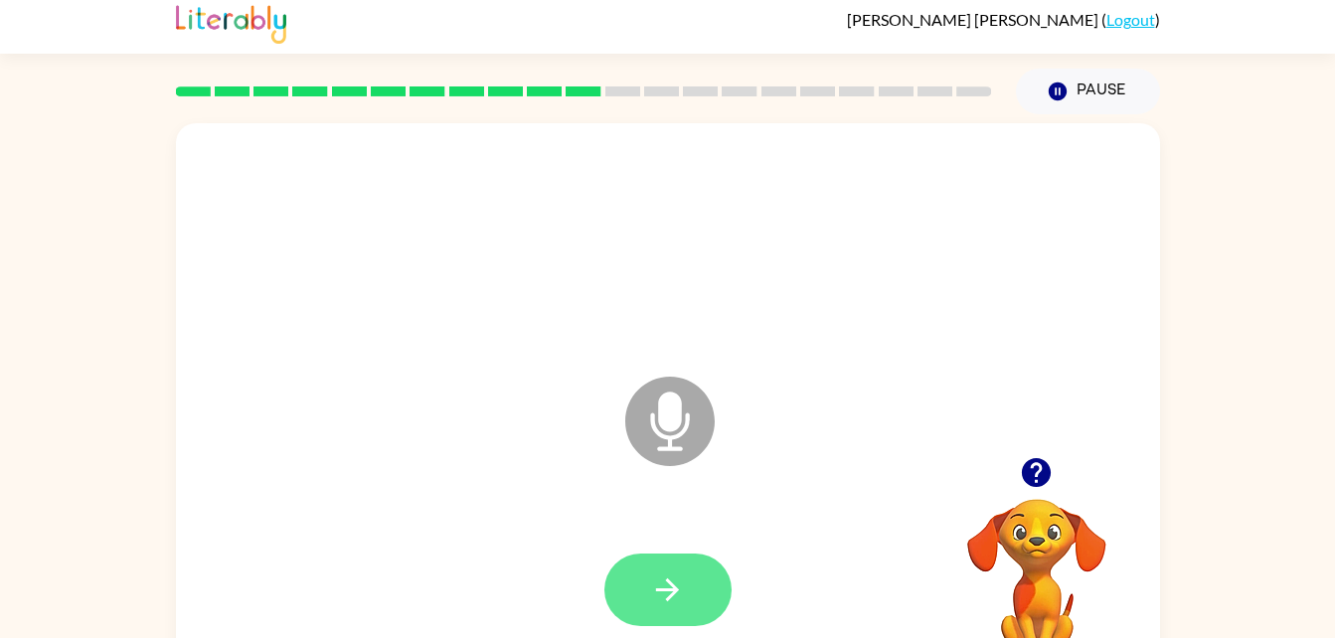
click at [670, 613] on button "button" at bounding box center [667, 590] width 127 height 73
click at [706, 598] on button "button" at bounding box center [667, 590] width 127 height 73
click at [683, 612] on button "button" at bounding box center [667, 590] width 127 height 73
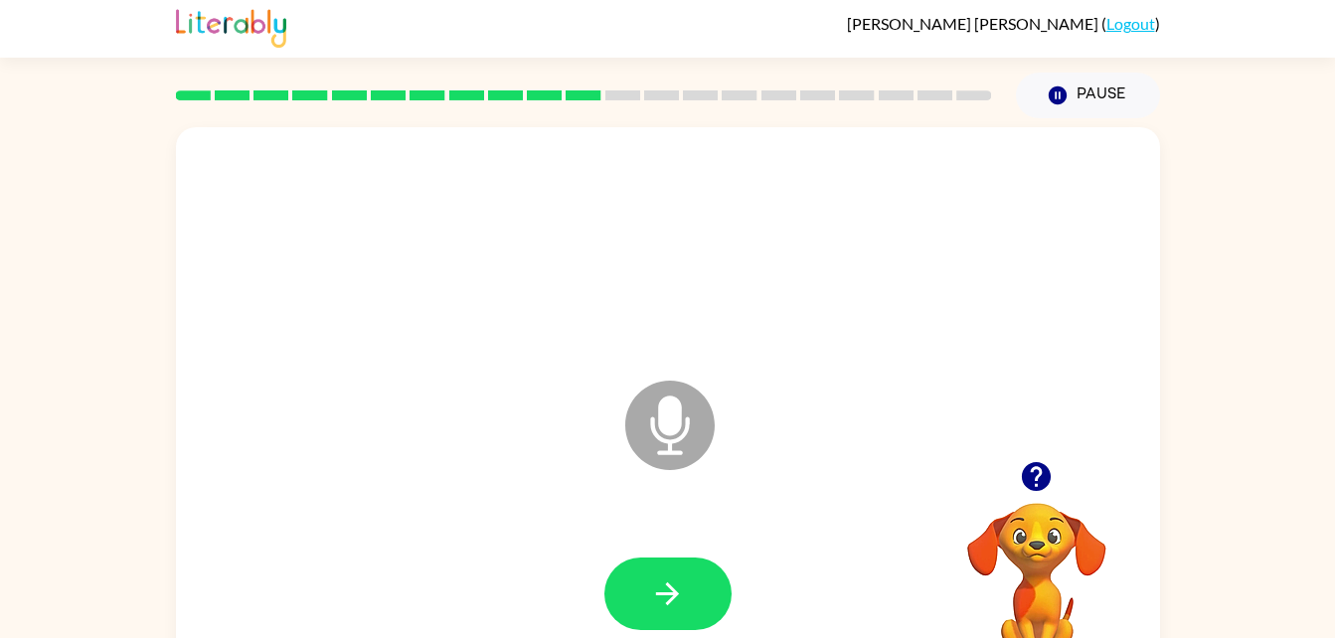
scroll to position [5, 0]
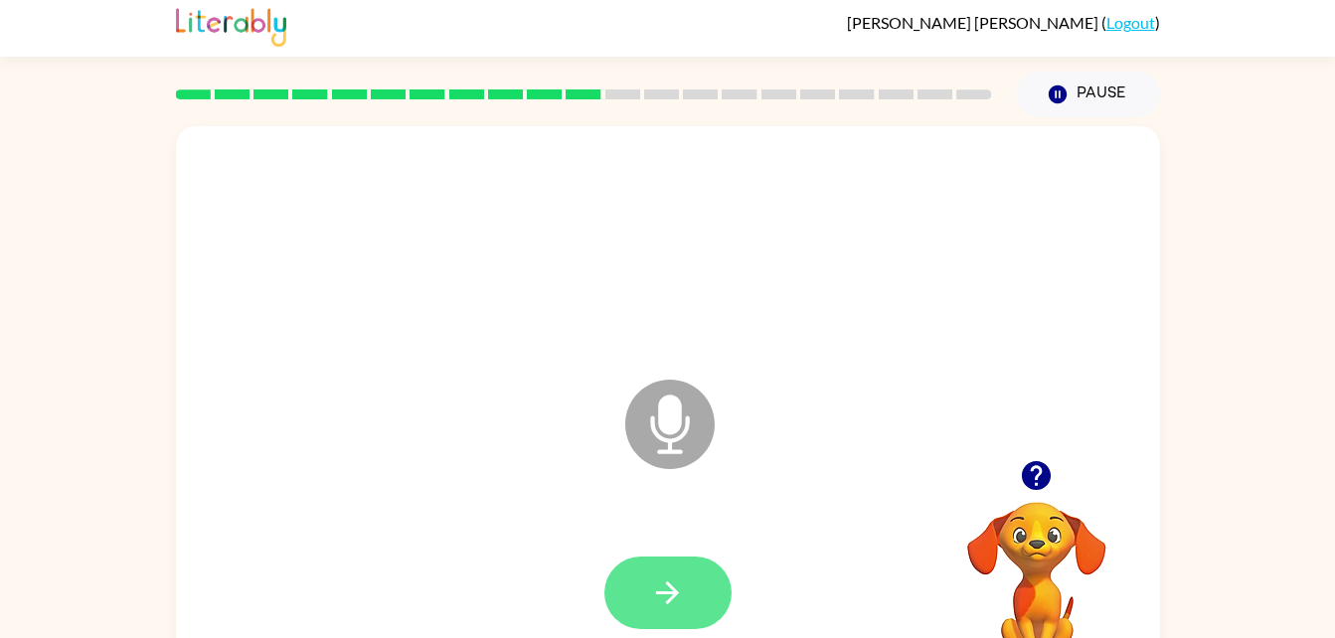
click at [702, 587] on button "button" at bounding box center [667, 593] width 127 height 73
click at [673, 612] on button "button" at bounding box center [667, 593] width 127 height 73
click at [1165, 560] on div "Microphone The Microphone is here when it is your turn to talk Your browser mus…" at bounding box center [667, 405] width 1335 height 576
click at [1309, 621] on div "Microphone The Microphone is here when it is your turn to talk Your browser mus…" at bounding box center [667, 405] width 1335 height 576
click at [672, 572] on button "button" at bounding box center [667, 593] width 127 height 73
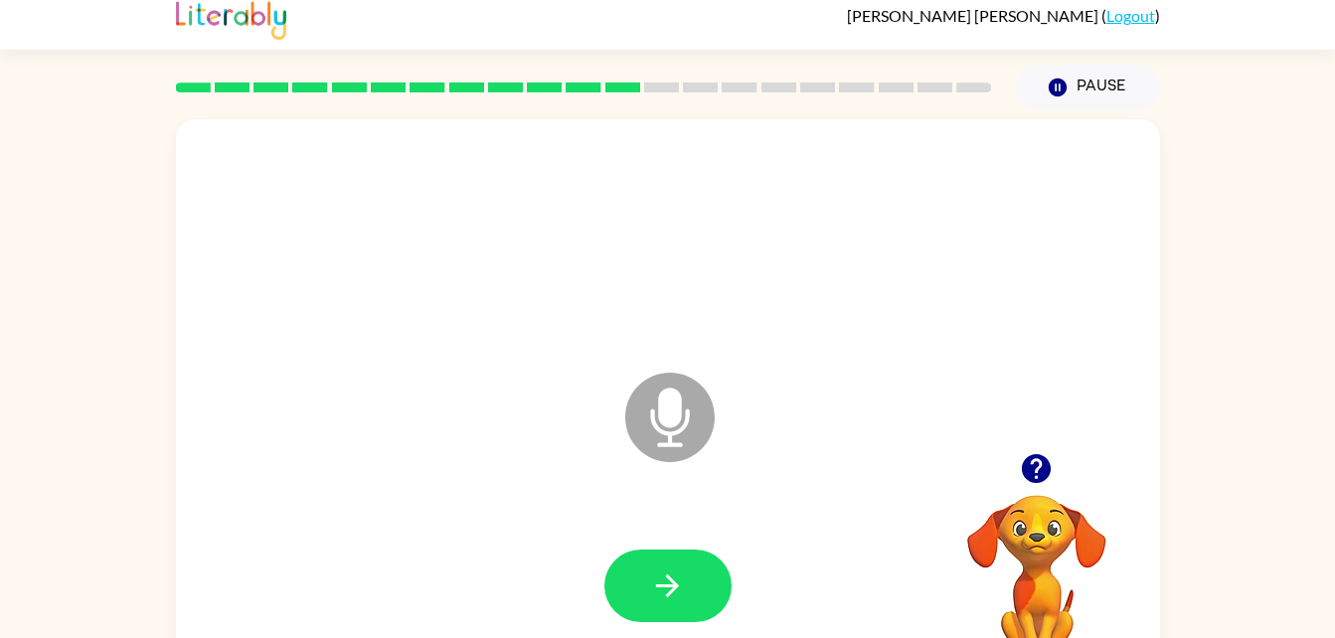
scroll to position [16, 0]
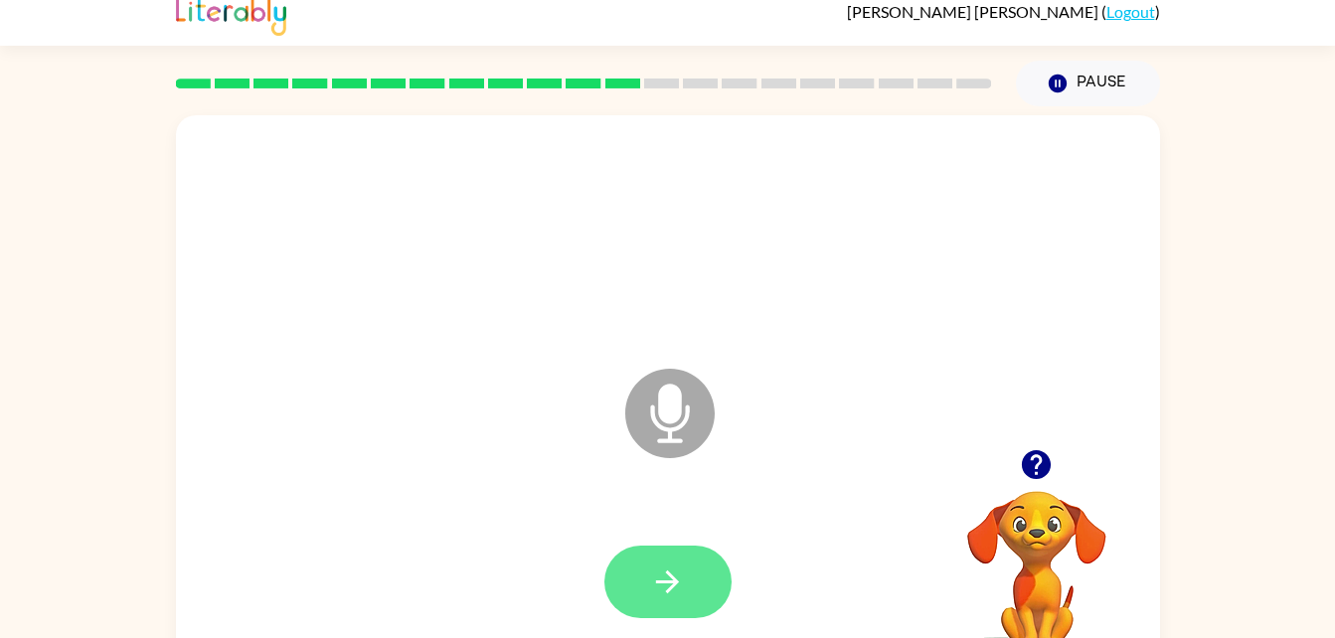
click at [679, 613] on button "button" at bounding box center [667, 582] width 127 height 73
click at [680, 590] on icon "button" at bounding box center [667, 582] width 35 height 35
click at [1021, 461] on icon "button" at bounding box center [1036, 464] width 35 height 35
click at [694, 424] on icon at bounding box center [669, 413] width 89 height 89
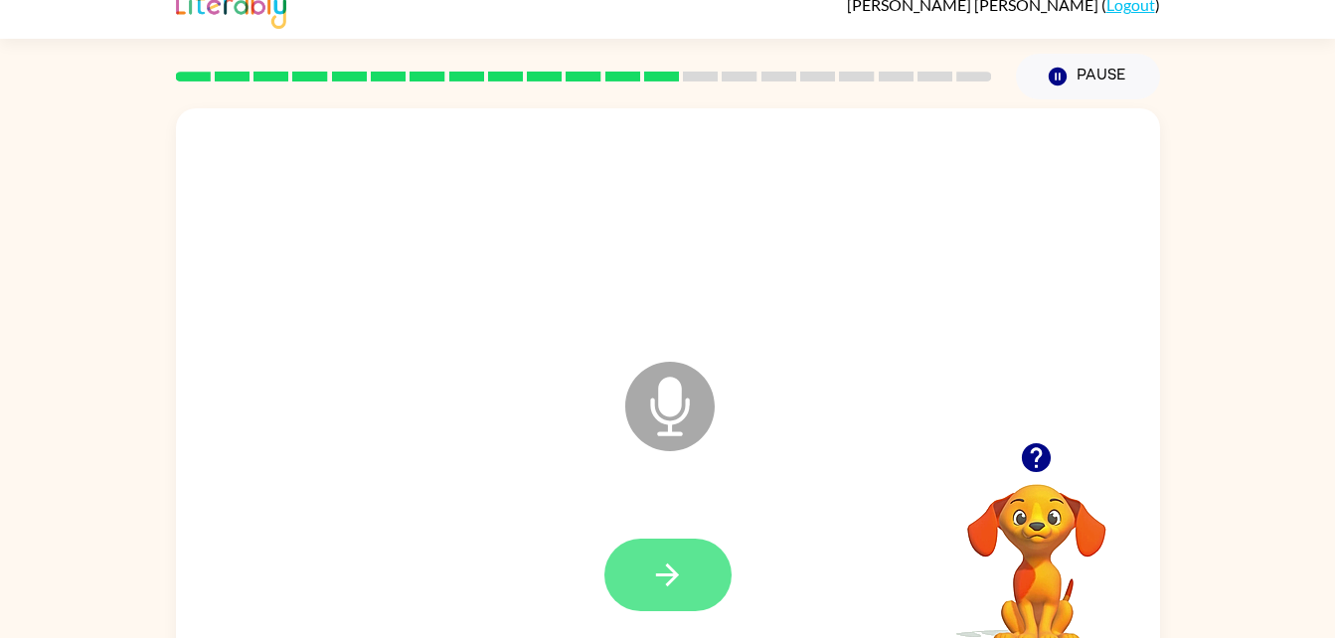
click at [725, 572] on button "button" at bounding box center [667, 575] width 127 height 73
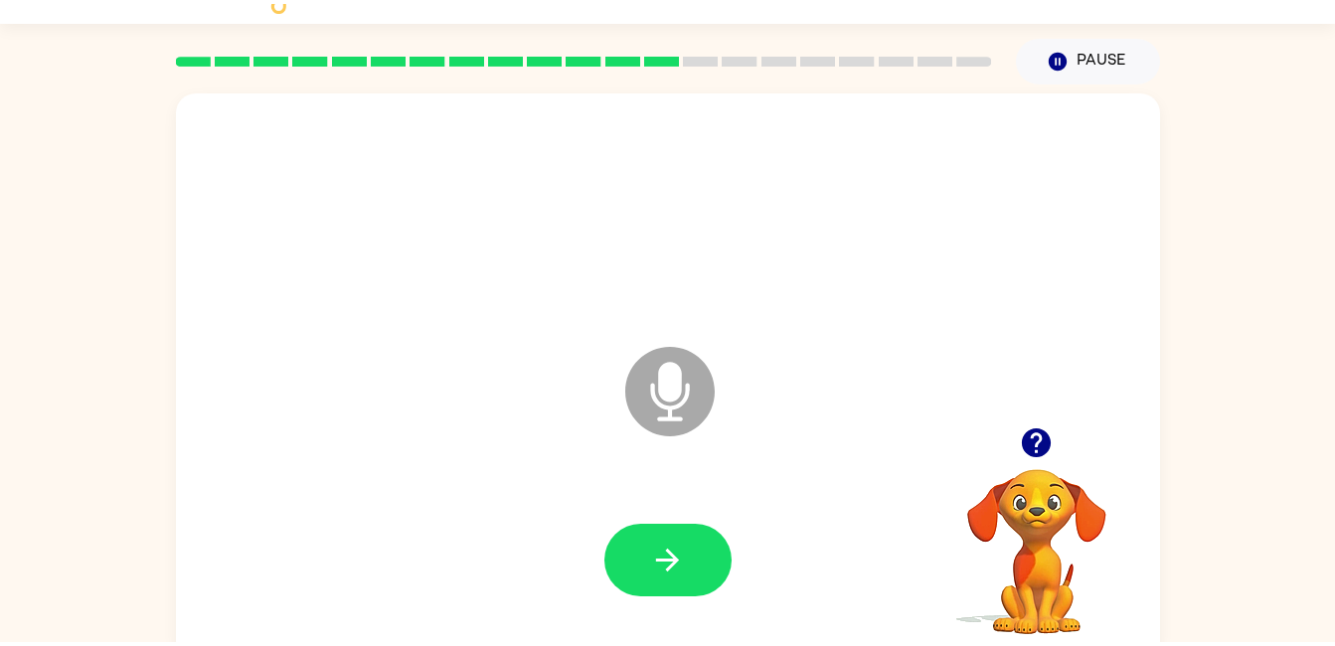
scroll to position [44, 0]
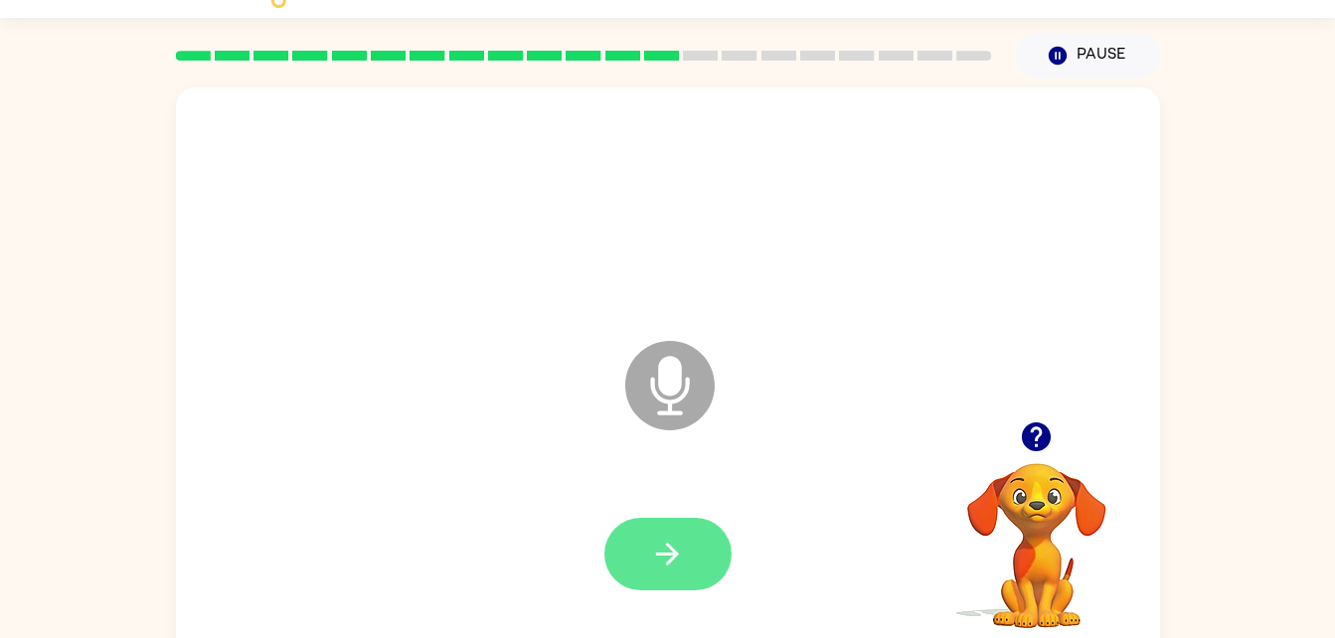
click at [704, 533] on button "button" at bounding box center [667, 554] width 127 height 73
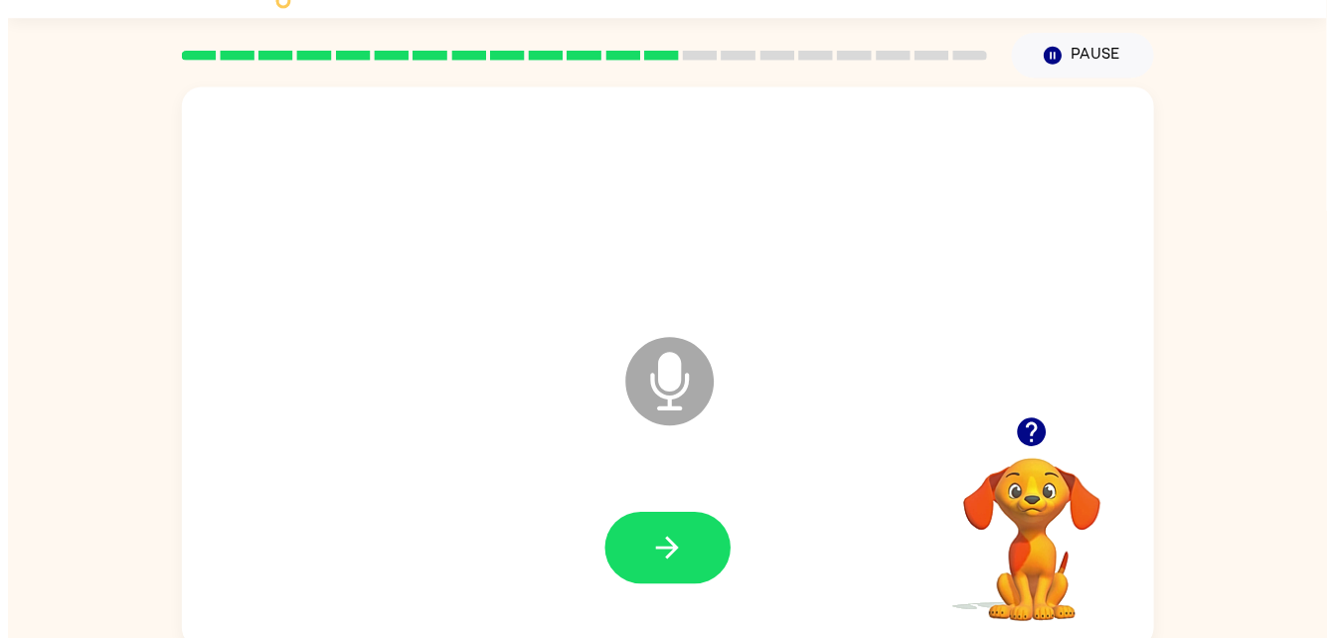
scroll to position [37, 0]
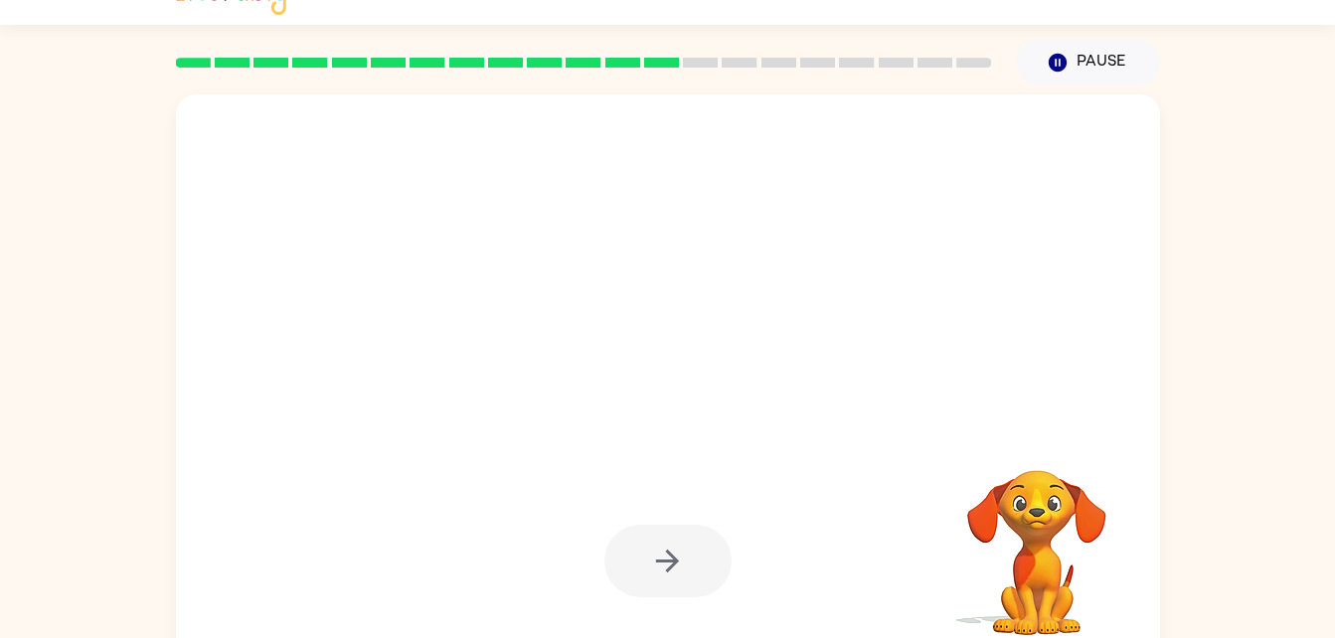
click at [657, 407] on div at bounding box center [668, 378] width 984 height 568
click at [6, 633] on div "Your browser must support playing .mp4 files to use Literably. Please try using…" at bounding box center [667, 373] width 1335 height 576
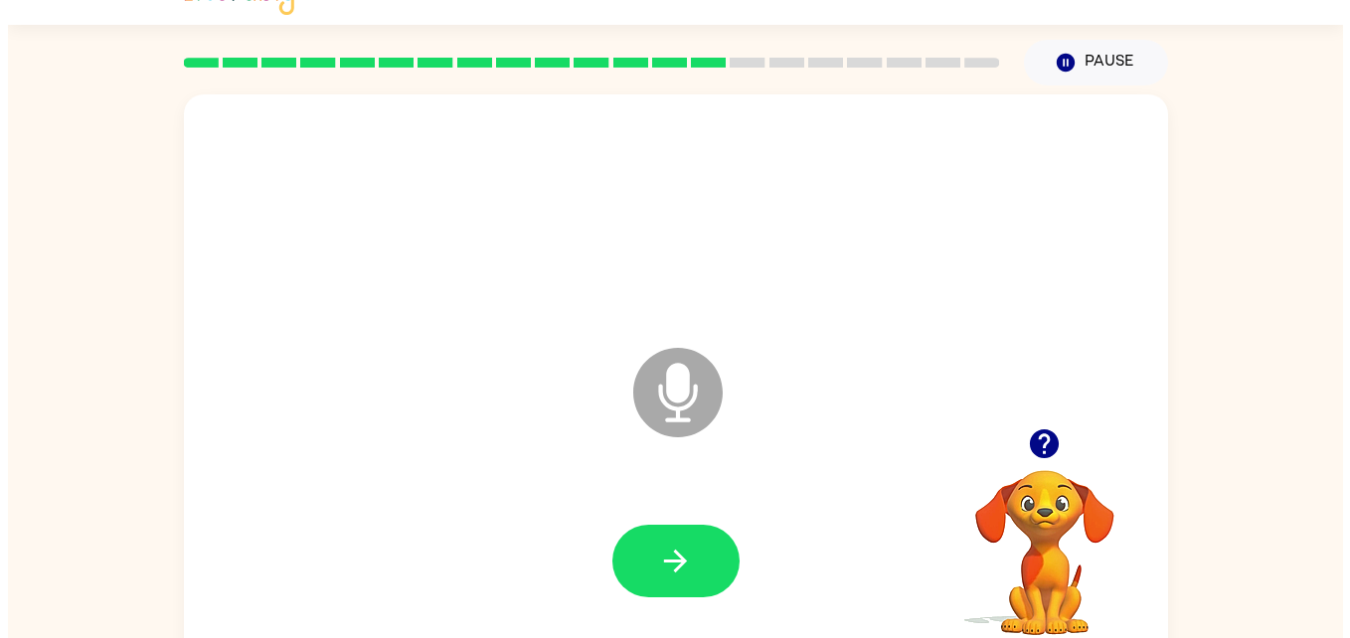
scroll to position [0, 0]
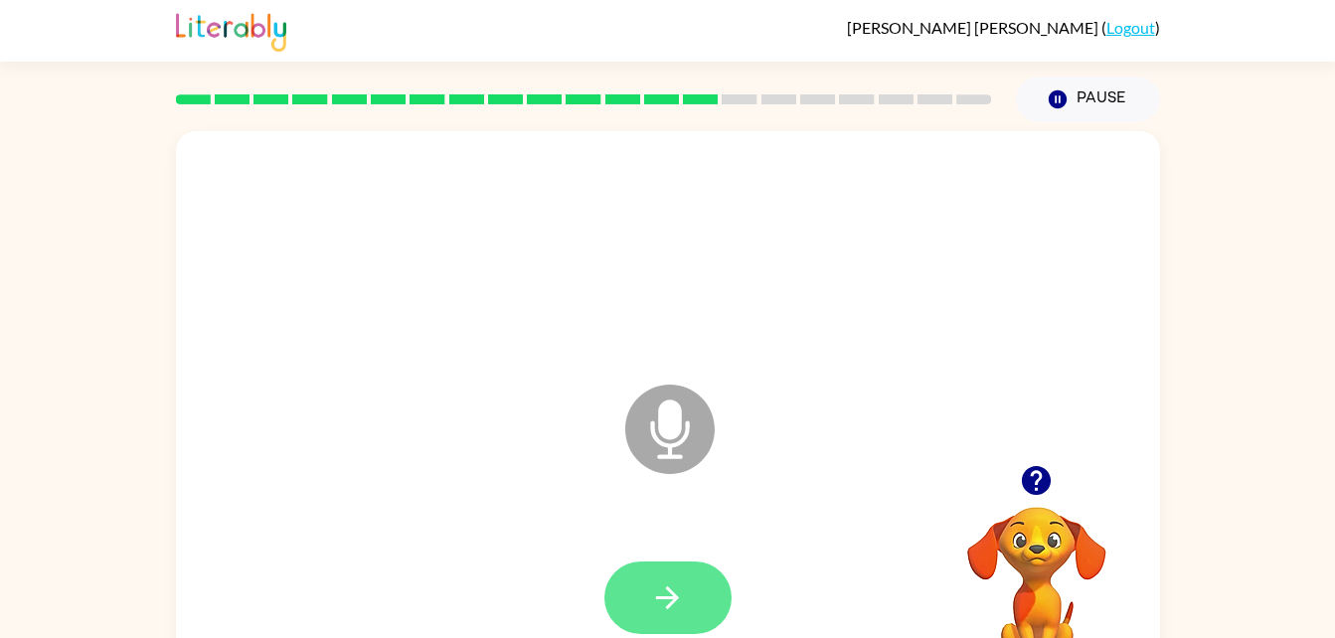
click at [682, 610] on icon "button" at bounding box center [667, 597] width 35 height 35
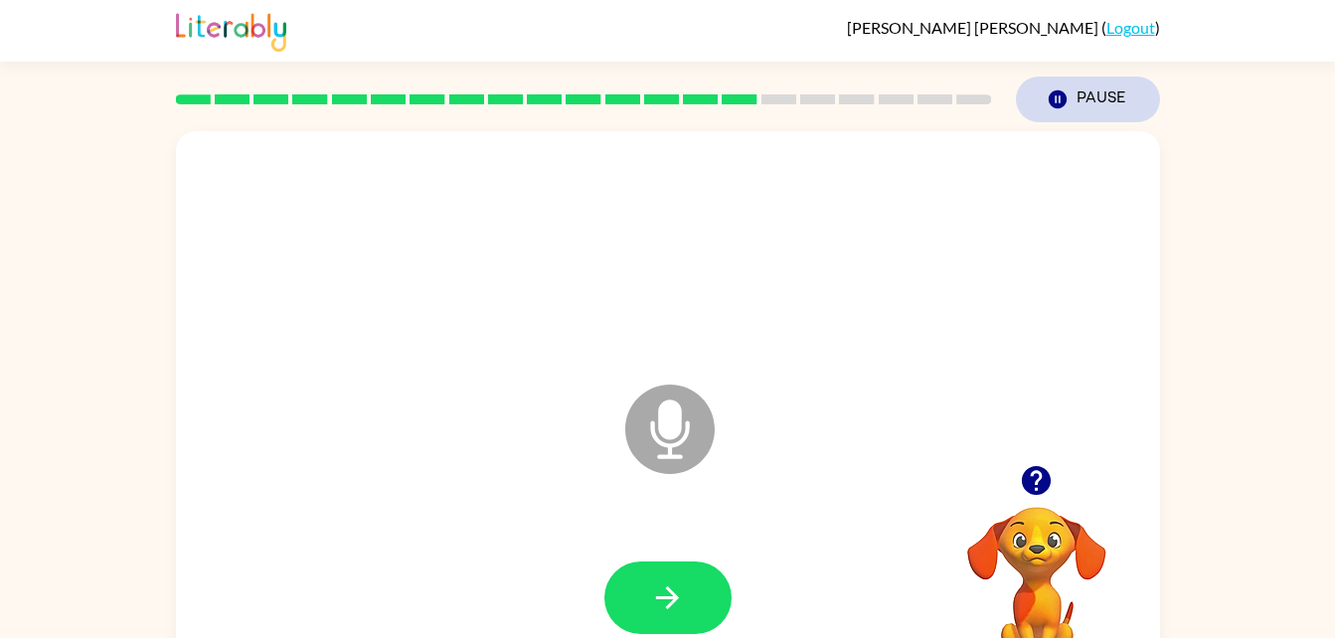
click at [1112, 104] on button "Pause Pause" at bounding box center [1088, 100] width 144 height 46
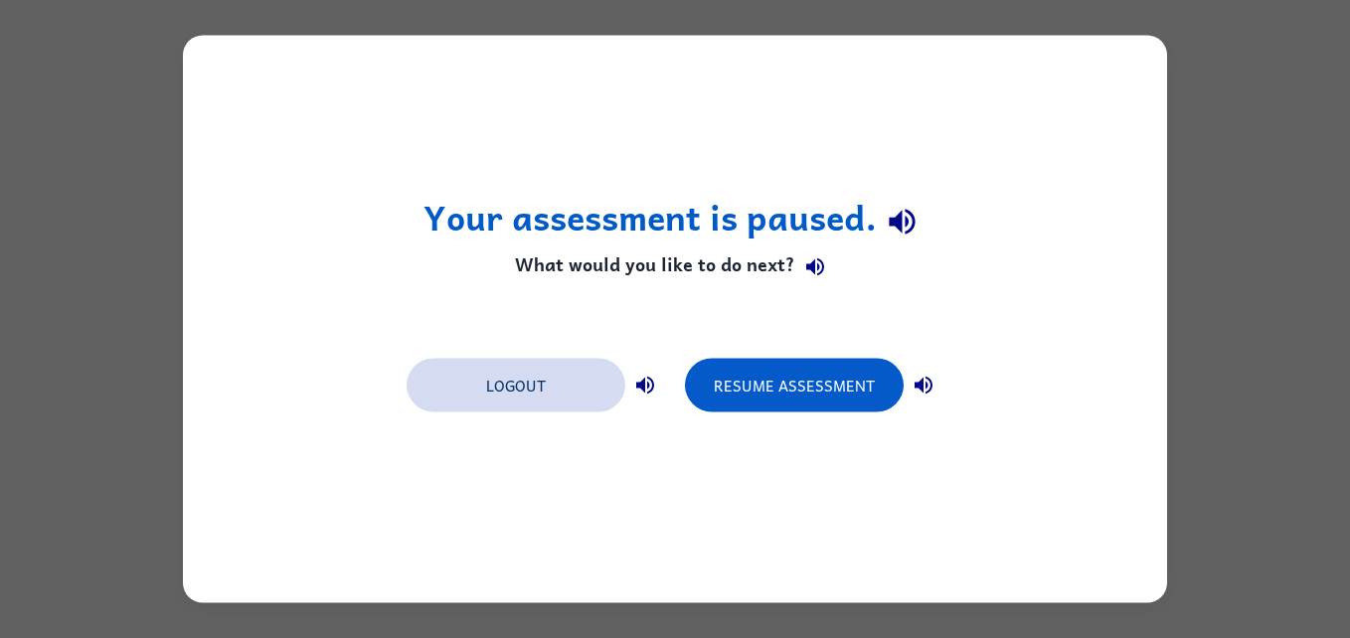
click at [509, 364] on button "Logout" at bounding box center [516, 386] width 219 height 54
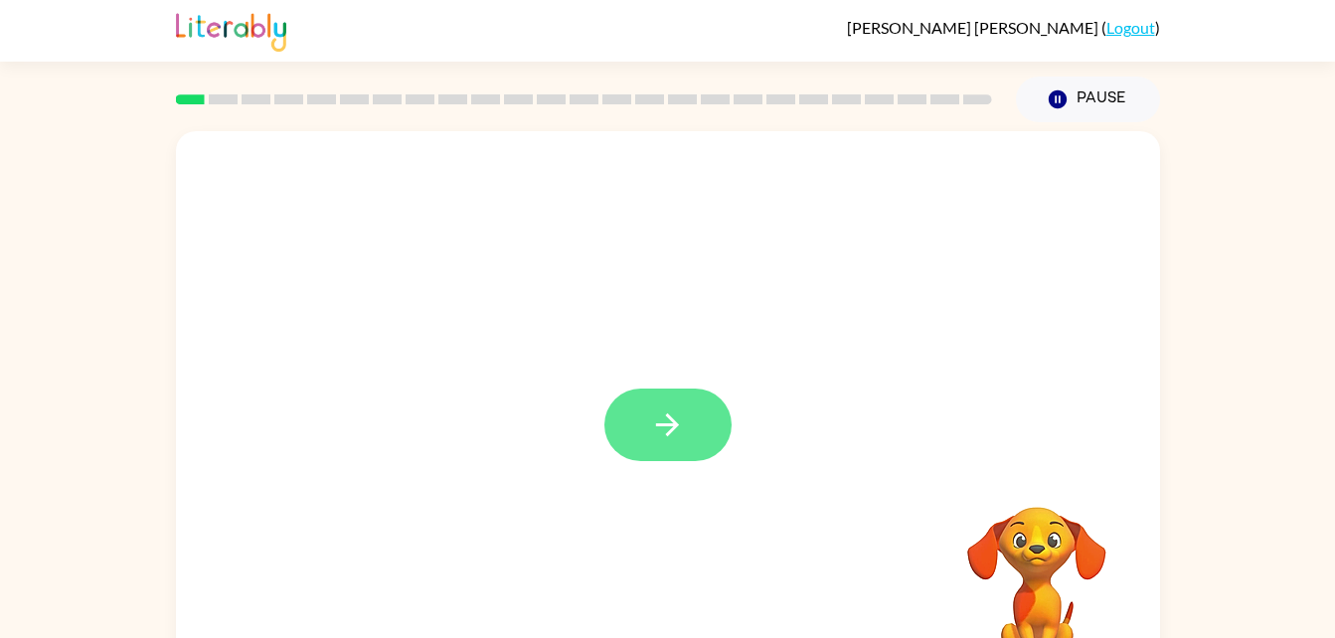
click at [656, 418] on icon "button" at bounding box center [667, 425] width 35 height 35
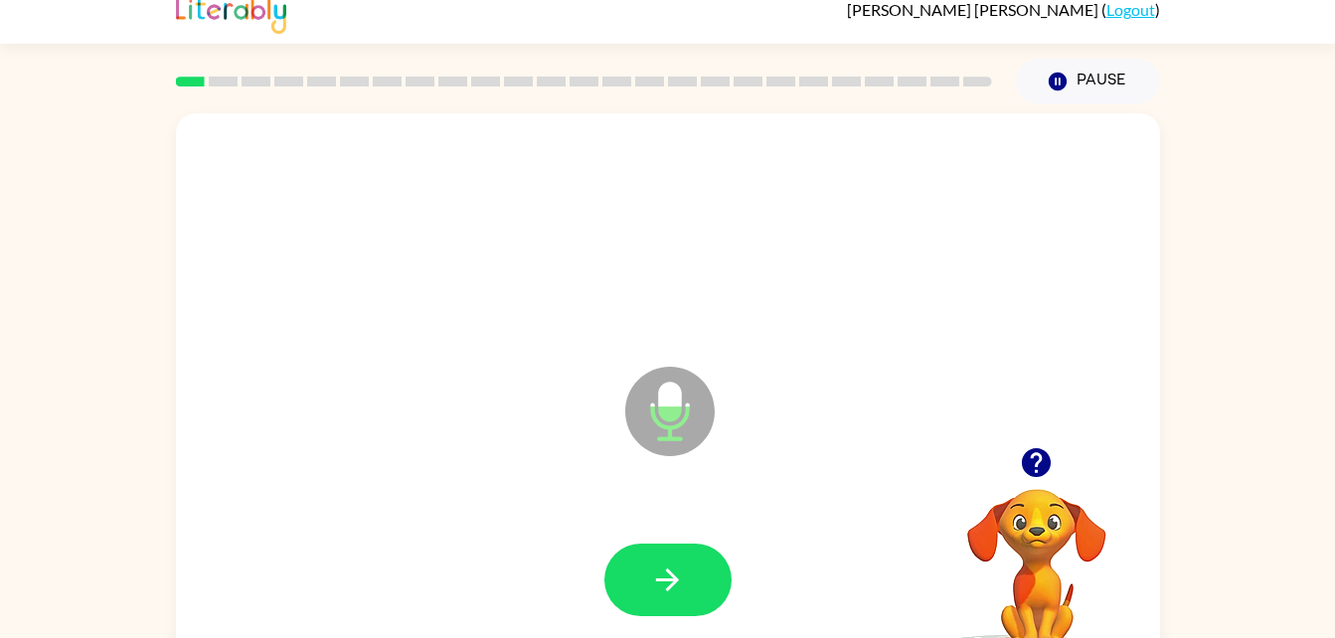
scroll to position [19, 0]
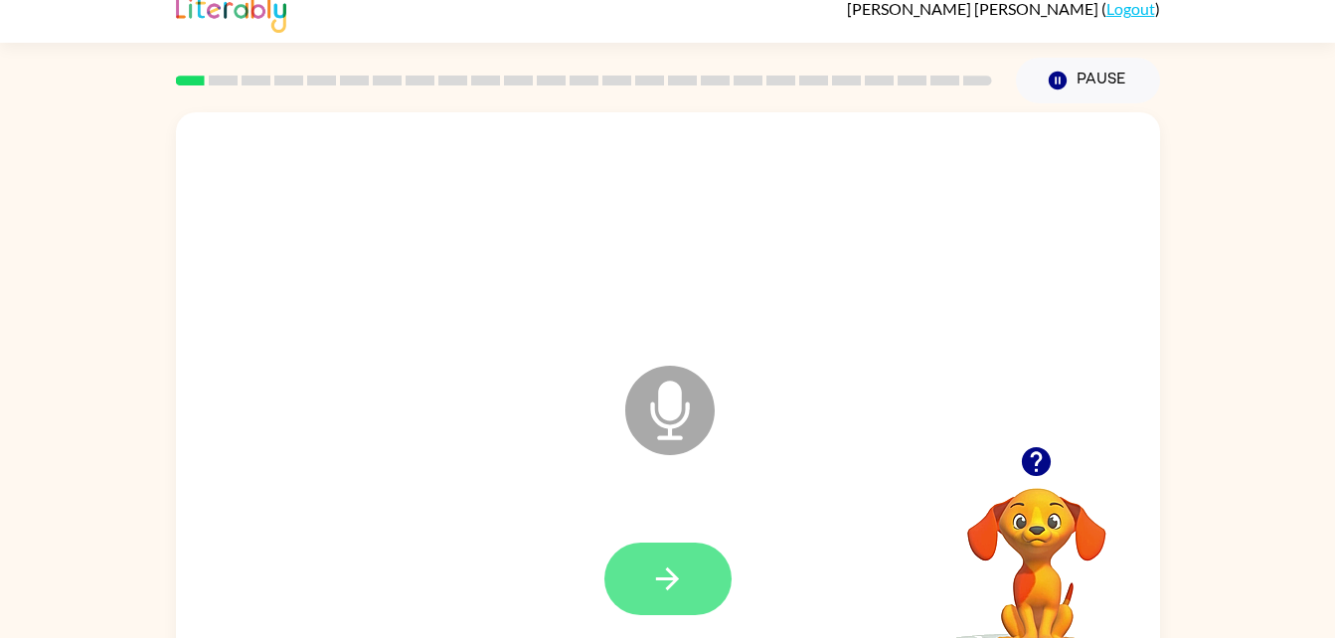
click at [686, 575] on button "button" at bounding box center [667, 579] width 127 height 73
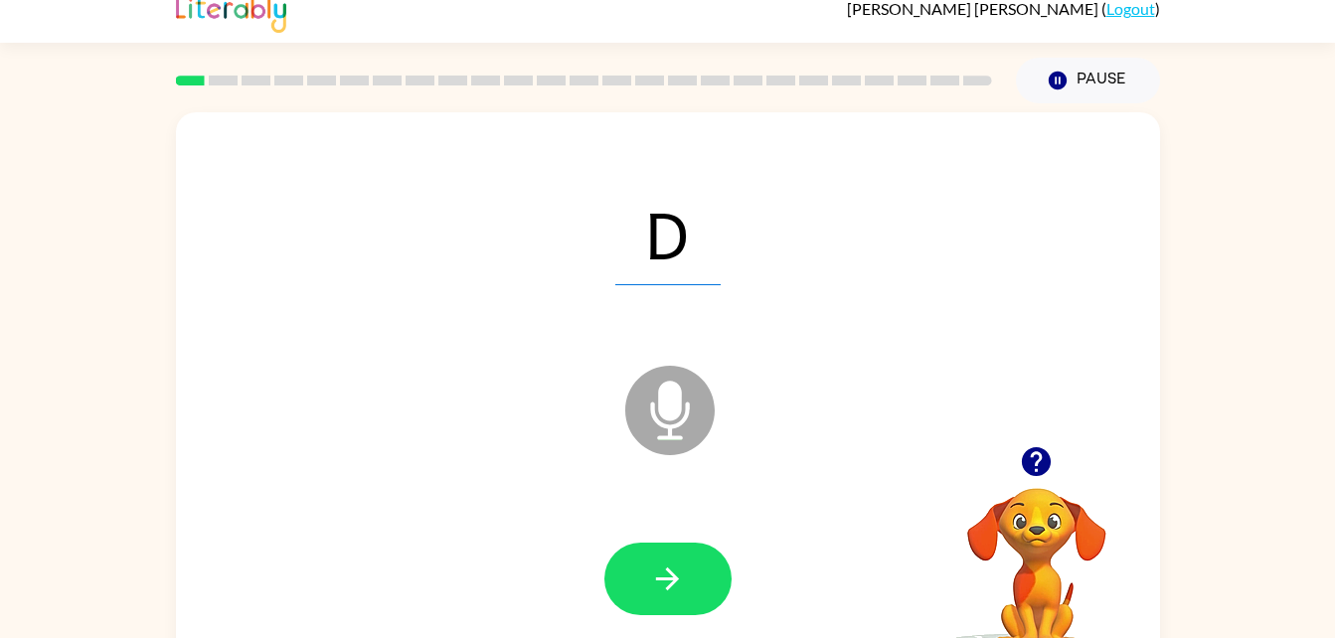
click at [828, 496] on icon "Microphone The Microphone is here when it is your turn to talk" at bounding box center [769, 435] width 298 height 149
click at [694, 612] on button "button" at bounding box center [667, 579] width 127 height 73
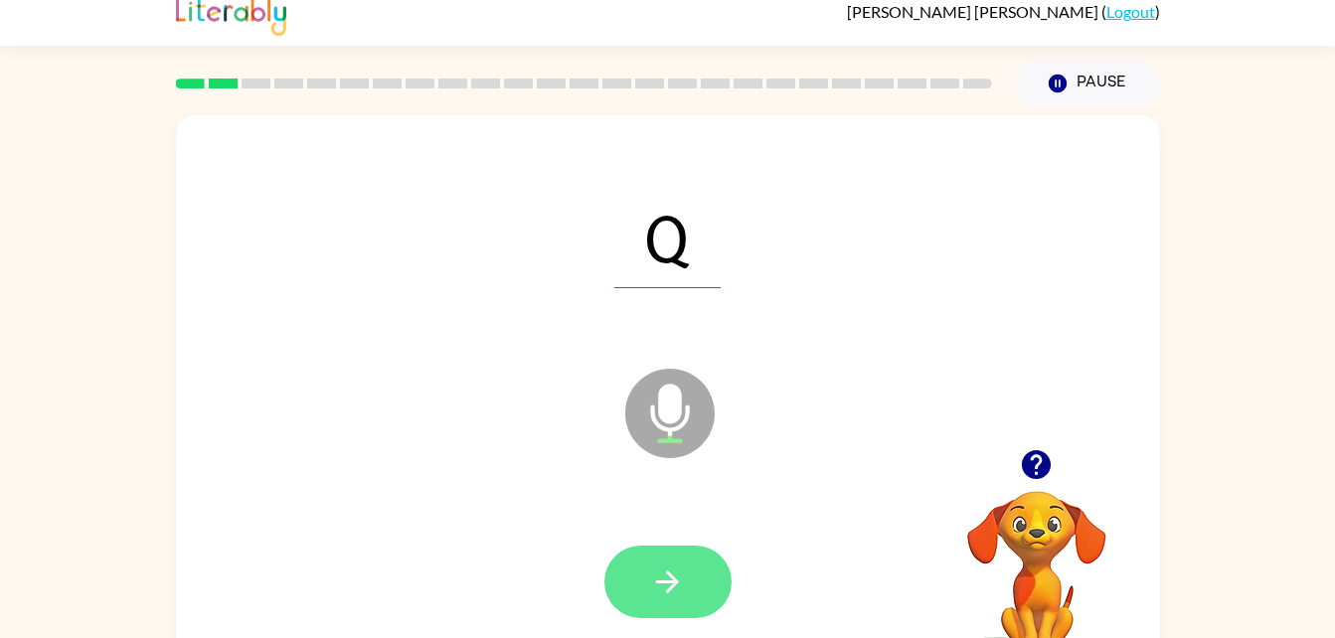
click at [642, 578] on button "button" at bounding box center [667, 582] width 127 height 73
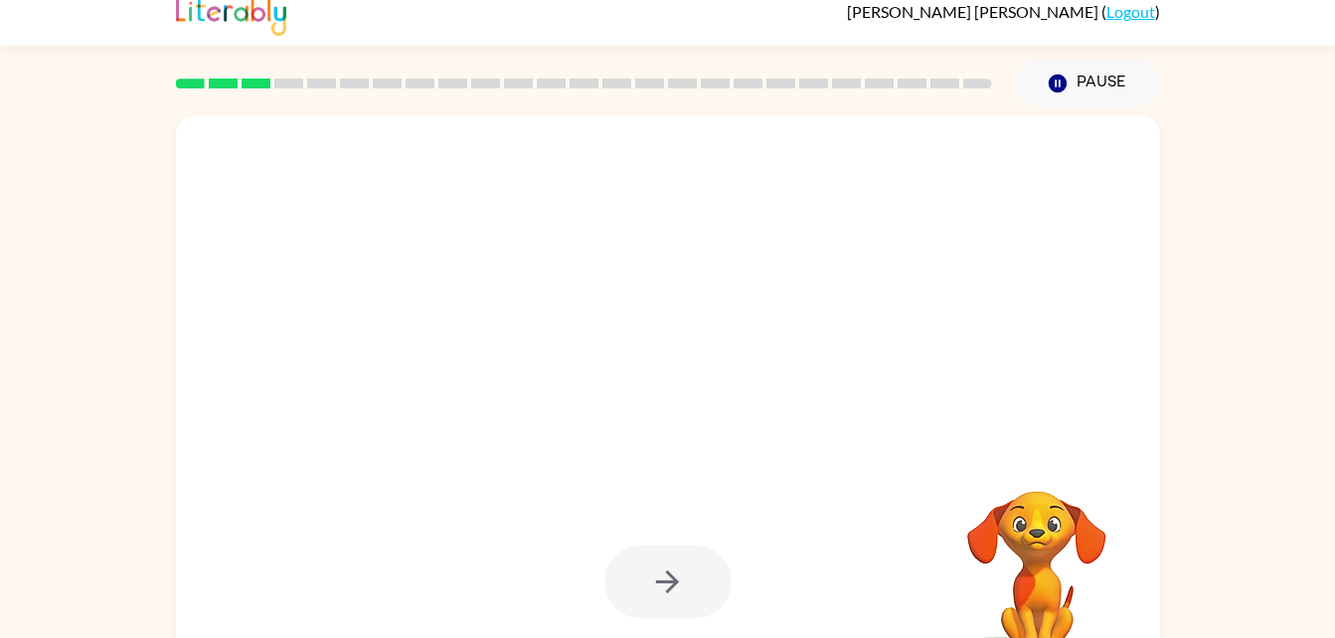
click at [652, 591] on div at bounding box center [667, 582] width 127 height 73
click at [635, 590] on div at bounding box center [667, 582] width 127 height 73
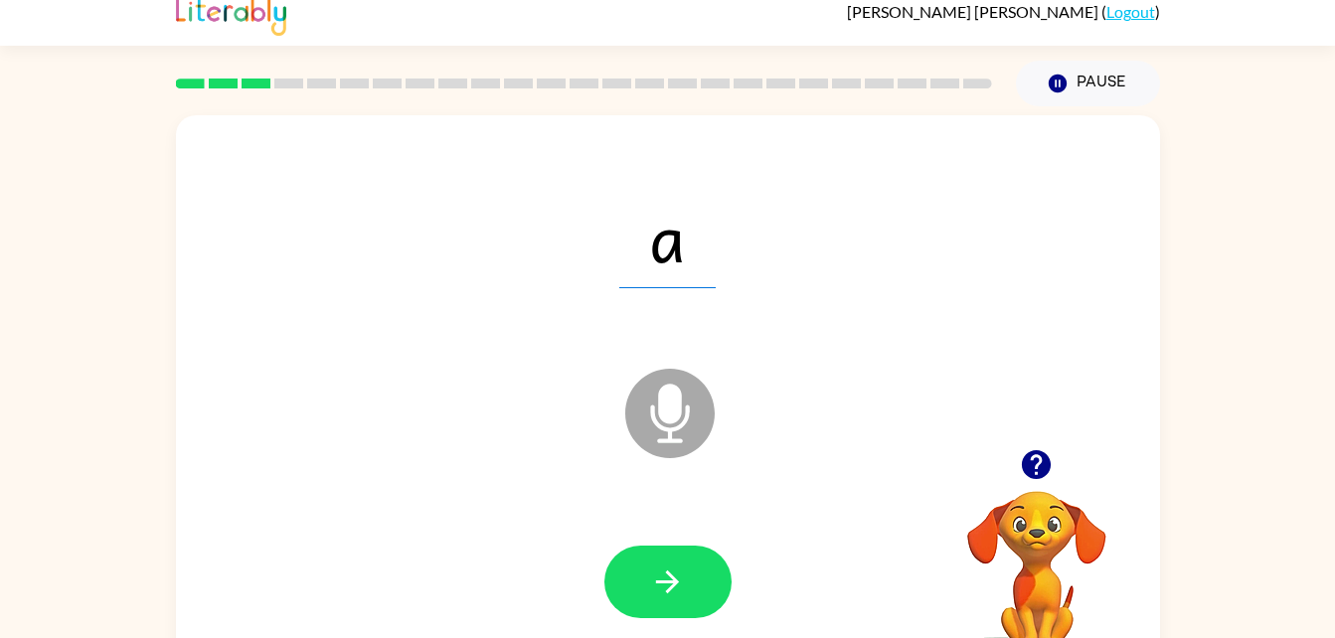
click at [664, 426] on icon at bounding box center [669, 413] width 89 height 89
click at [647, 615] on button "button" at bounding box center [667, 582] width 127 height 73
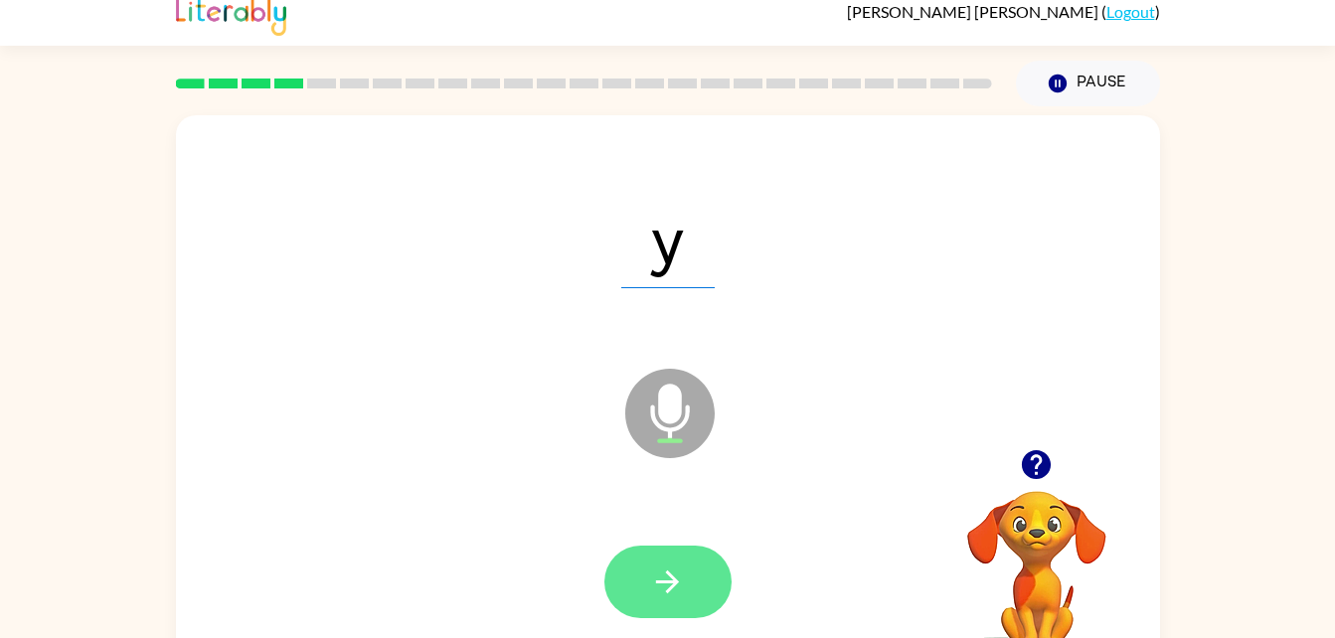
click at [670, 562] on button "button" at bounding box center [667, 582] width 127 height 73
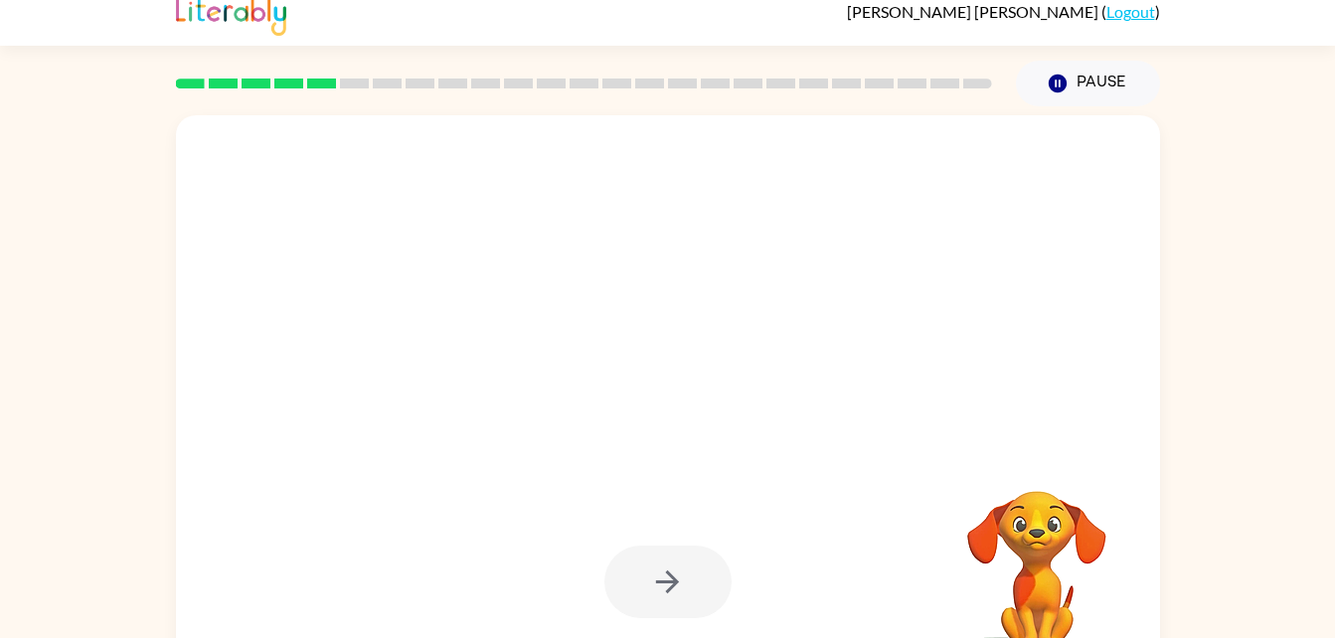
click at [424, 282] on div at bounding box center [668, 236] width 944 height 163
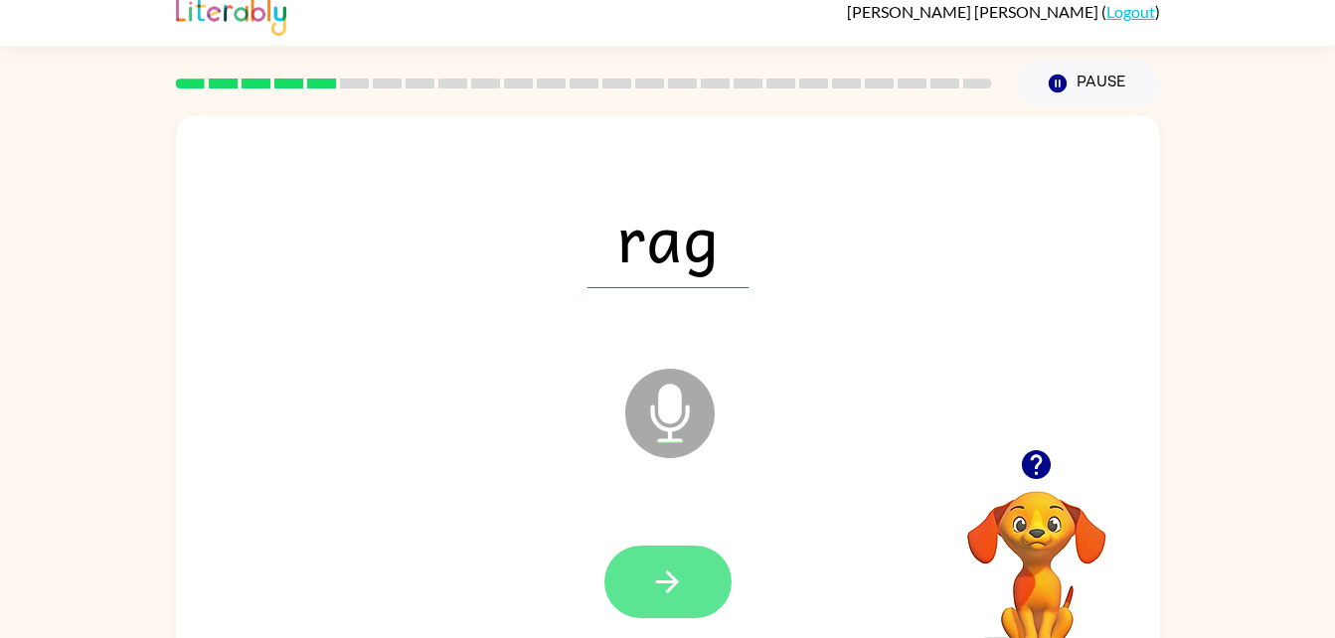
click at [646, 599] on button "button" at bounding box center [667, 582] width 127 height 73
click at [663, 547] on button "button" at bounding box center [667, 582] width 127 height 73
click at [665, 607] on button "button" at bounding box center [667, 582] width 127 height 73
click at [649, 582] on button "button" at bounding box center [667, 582] width 127 height 73
click at [660, 583] on icon "button" at bounding box center [667, 582] width 35 height 35
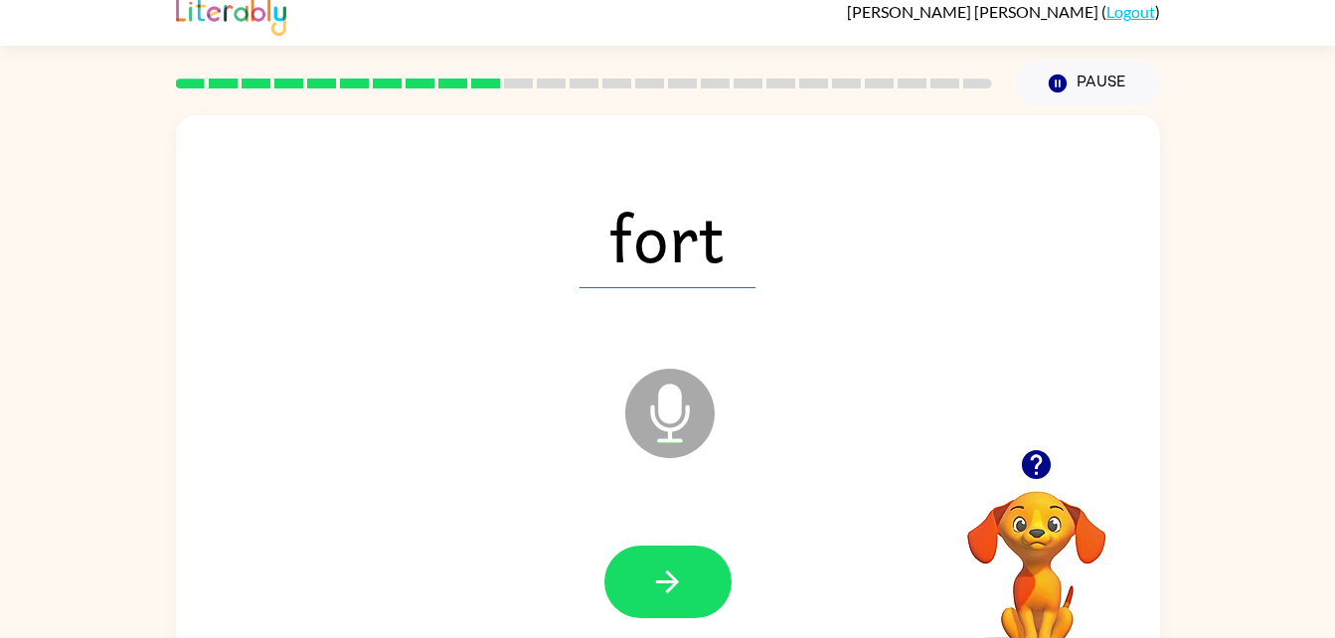
click at [613, 608] on div at bounding box center [667, 582] width 127 height 73
click at [664, 608] on button "button" at bounding box center [667, 582] width 127 height 73
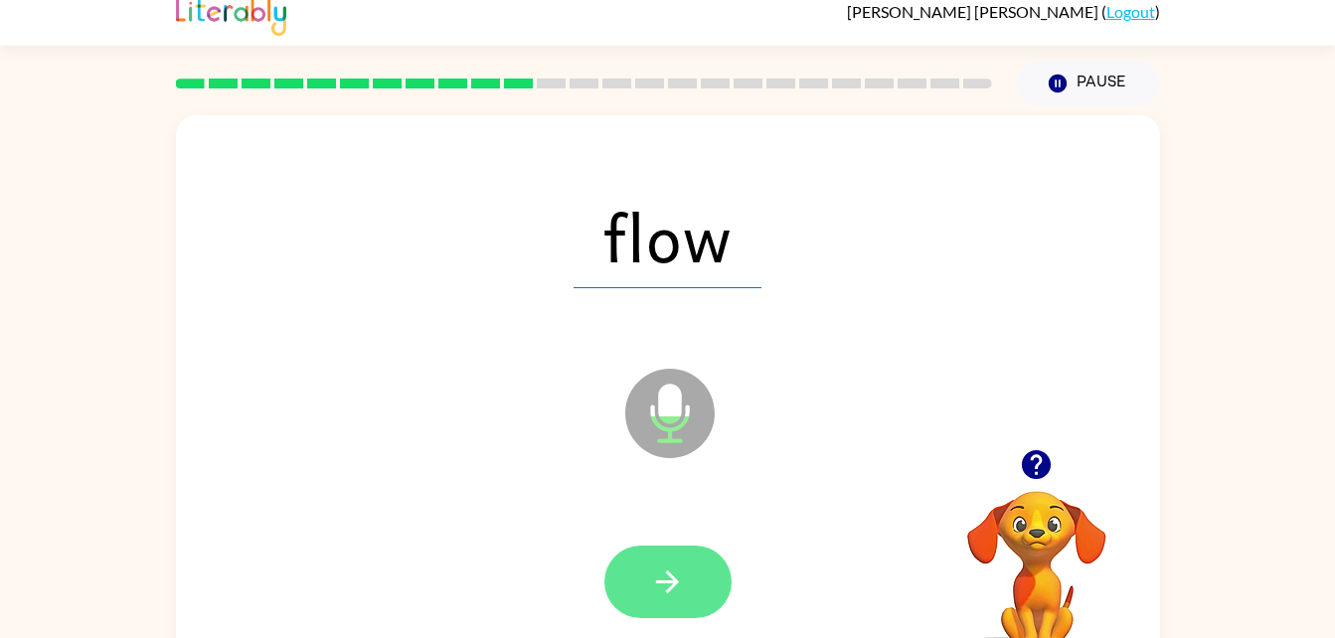
click at [654, 588] on icon "button" at bounding box center [667, 582] width 35 height 35
click at [674, 550] on button "button" at bounding box center [667, 582] width 127 height 73
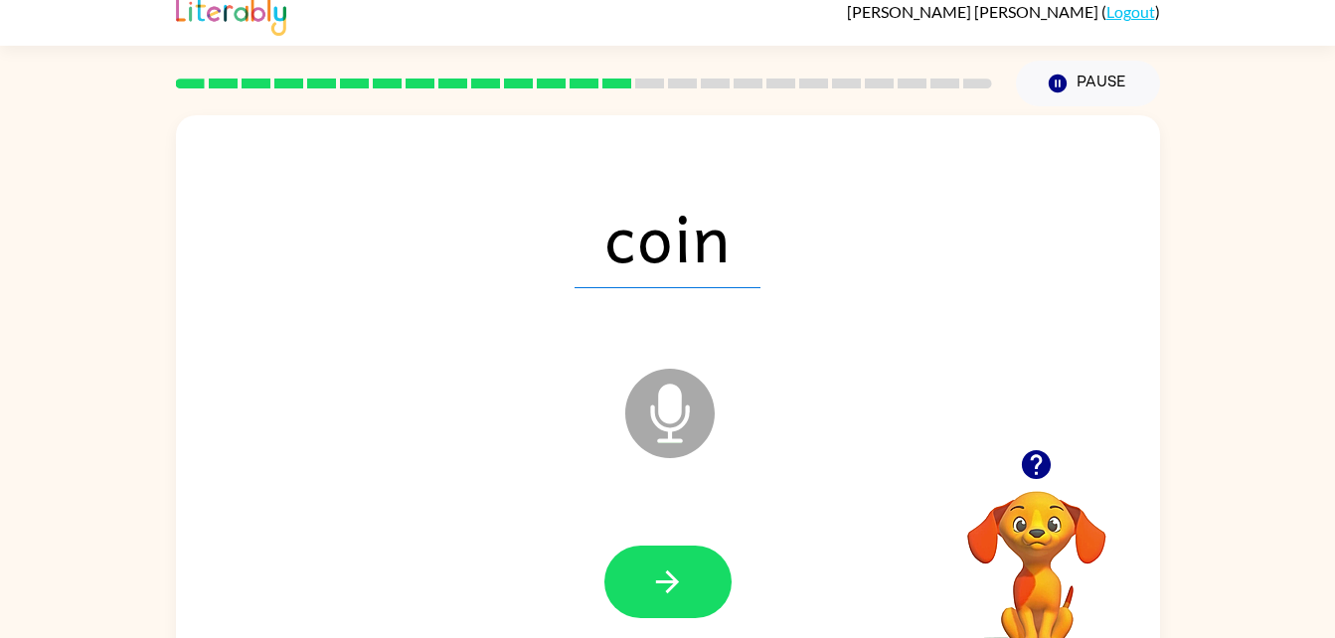
scroll to position [61, 0]
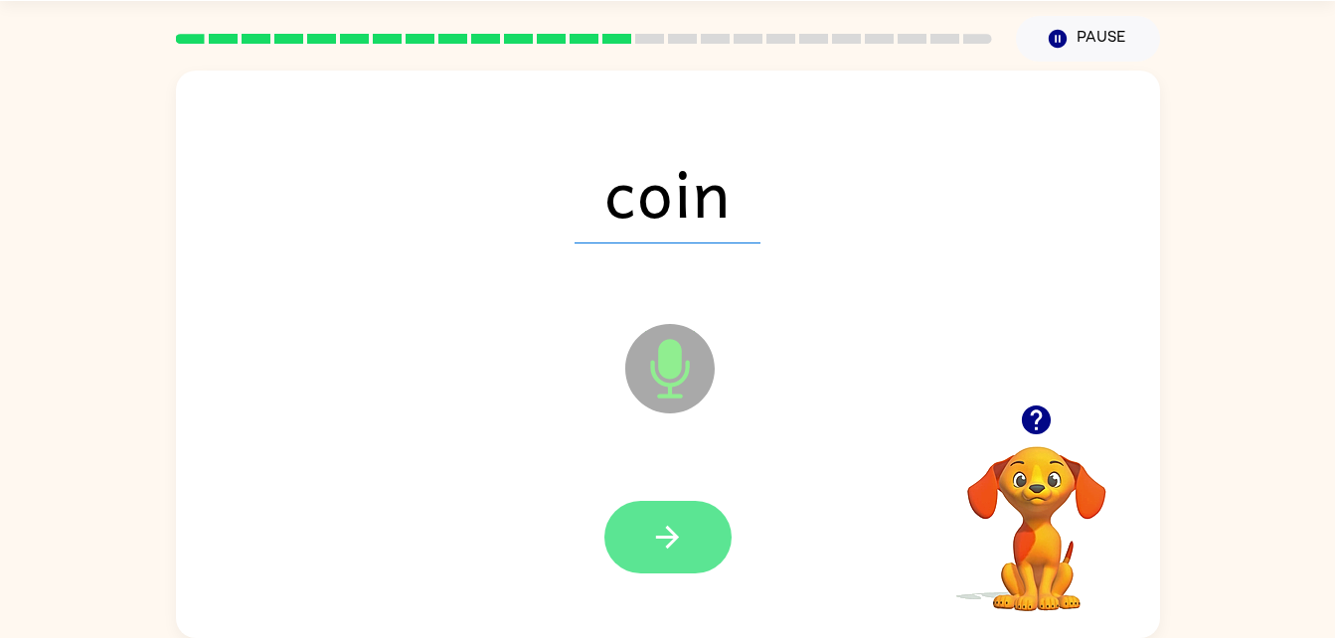
click at [616, 568] on div at bounding box center [667, 537] width 127 height 73
click at [652, 536] on icon "button" at bounding box center [667, 537] width 35 height 35
click at [666, 504] on button "button" at bounding box center [667, 537] width 127 height 73
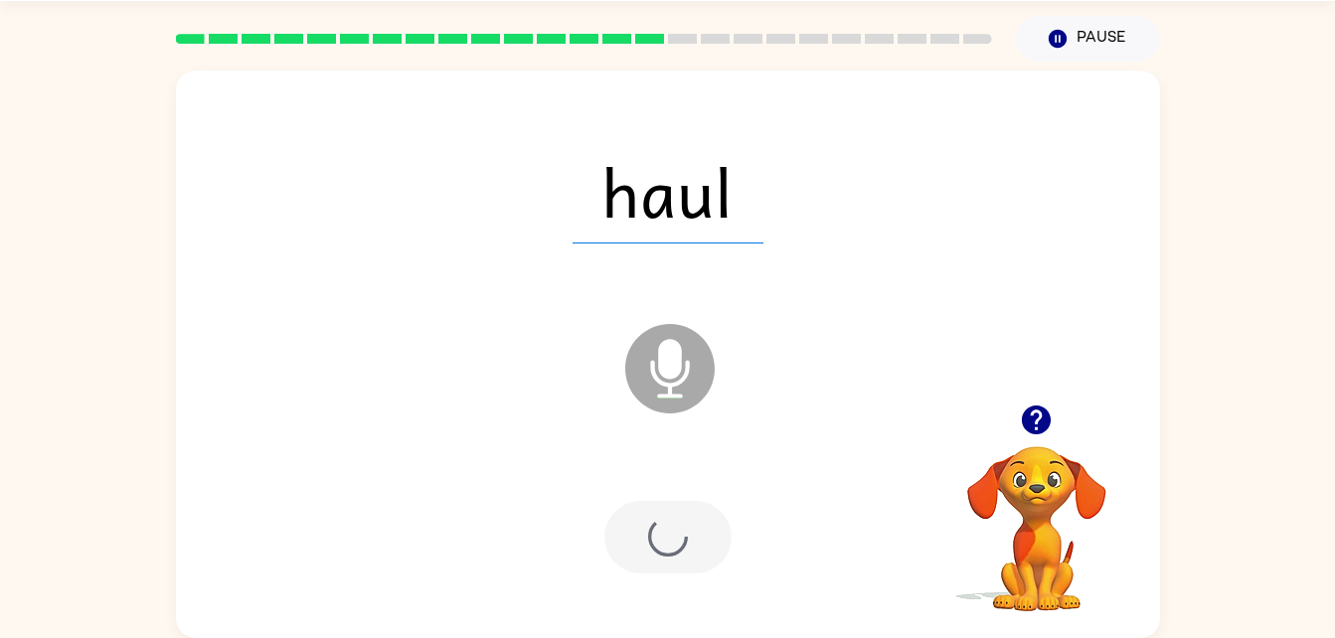
click at [699, 551] on div at bounding box center [667, 537] width 127 height 73
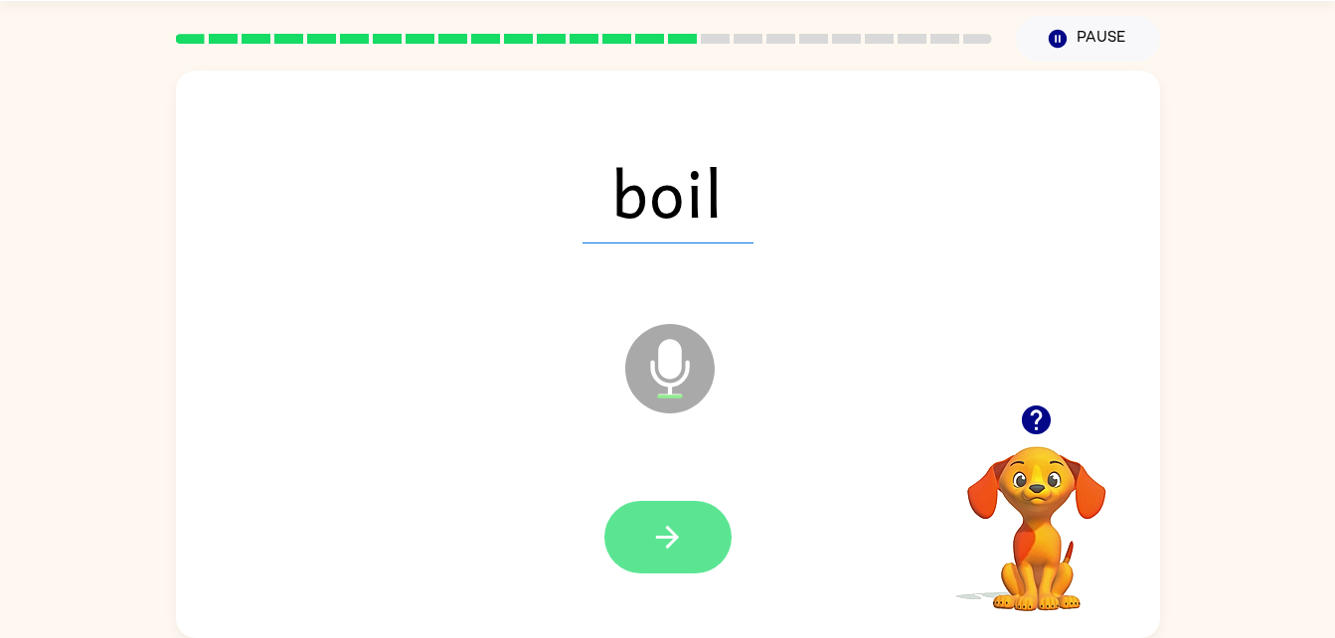
click at [649, 553] on button "button" at bounding box center [667, 537] width 127 height 73
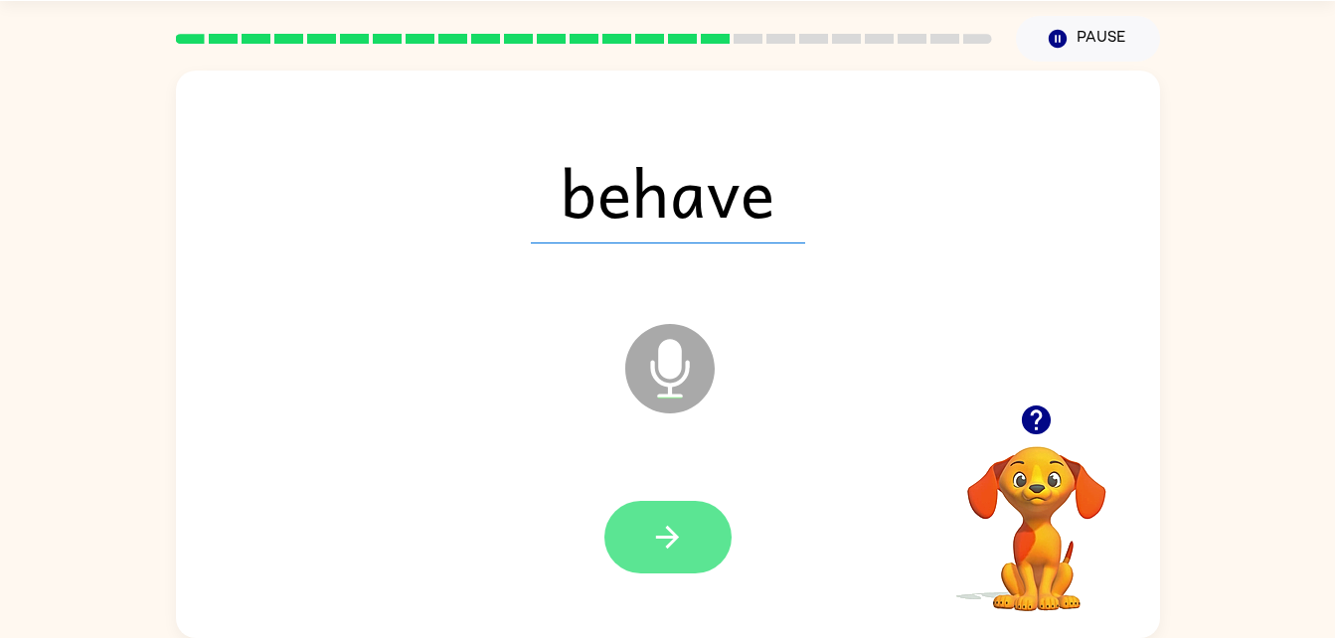
click at [659, 546] on icon "button" at bounding box center [667, 537] width 35 height 35
click at [671, 542] on icon "button" at bounding box center [667, 537] width 23 height 23
click at [691, 542] on button "button" at bounding box center [667, 537] width 127 height 73
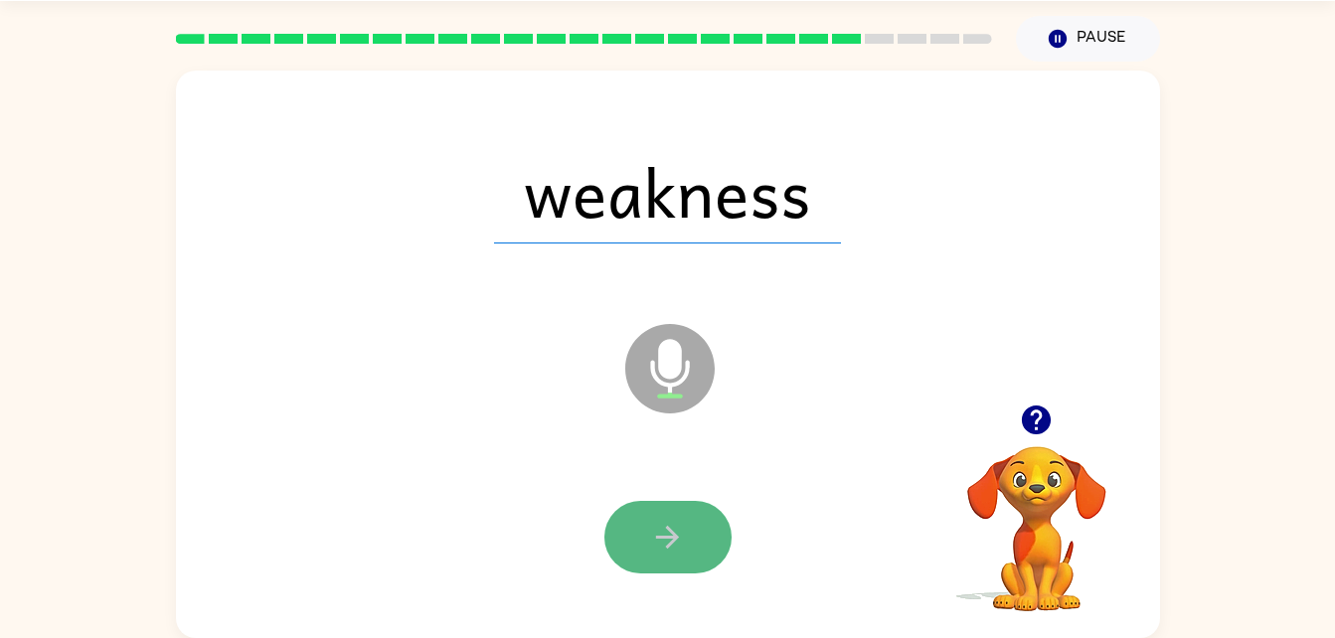
click at [658, 563] on button "button" at bounding box center [667, 537] width 127 height 73
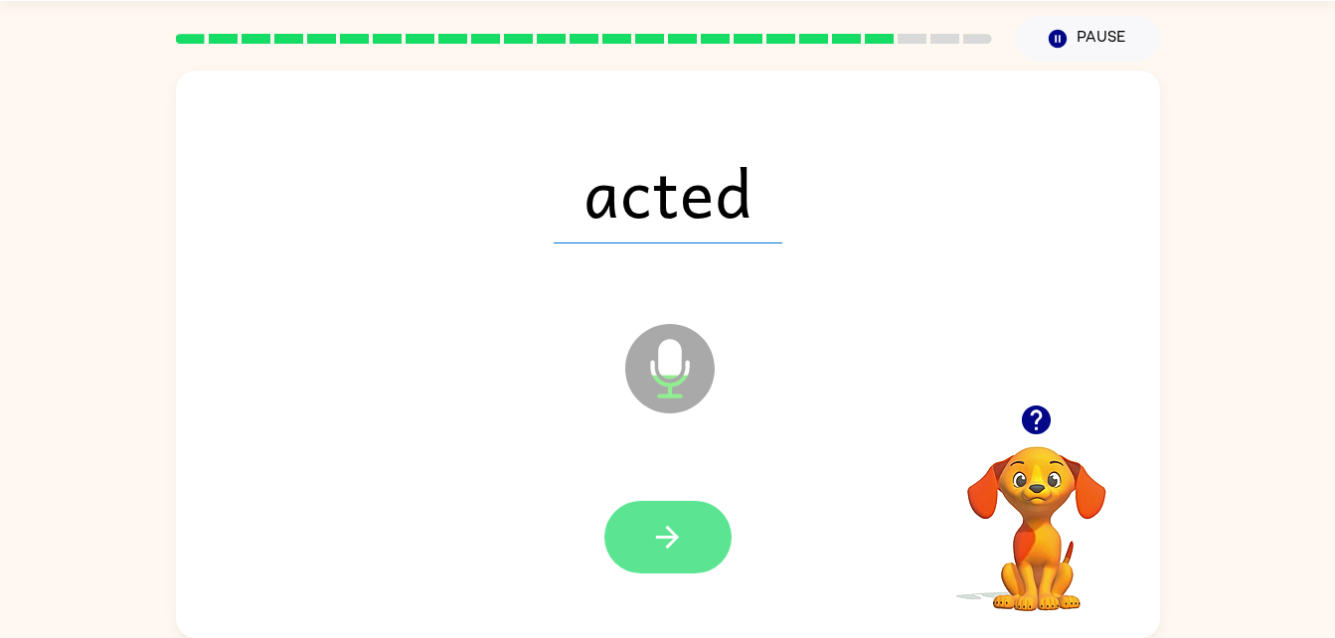
click at [688, 549] on button "button" at bounding box center [667, 537] width 127 height 73
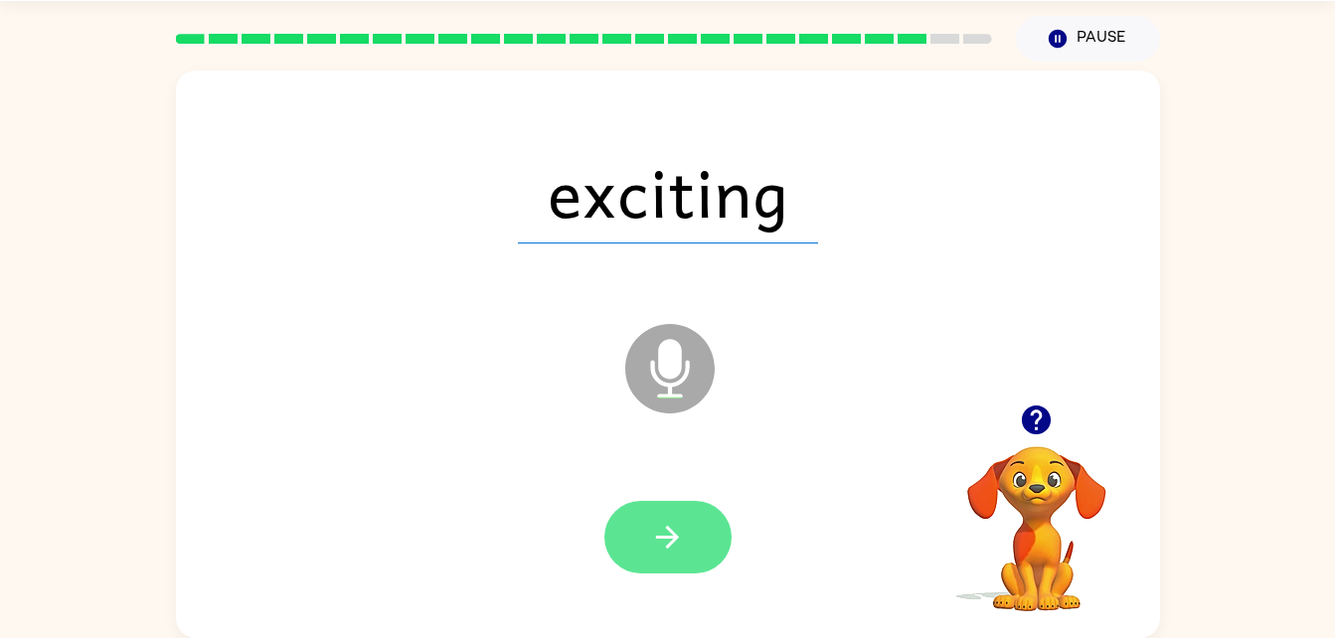
click at [664, 523] on icon "button" at bounding box center [667, 537] width 35 height 35
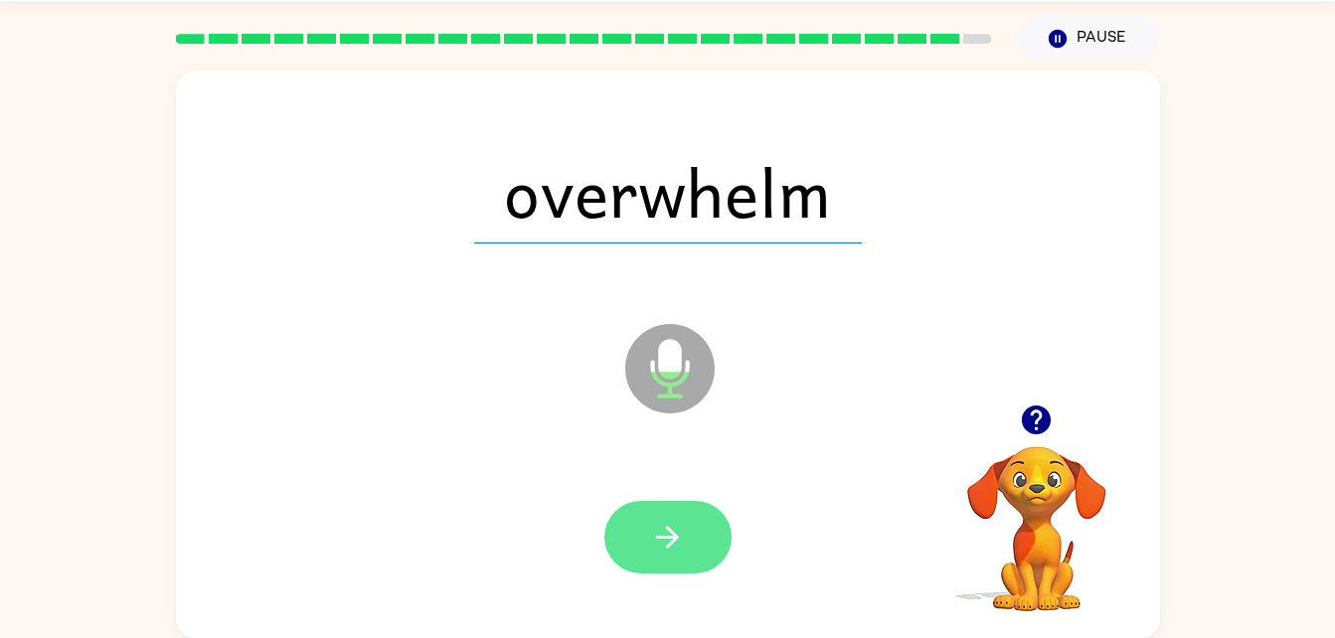
click at [666, 544] on icon "button" at bounding box center [667, 537] width 35 height 35
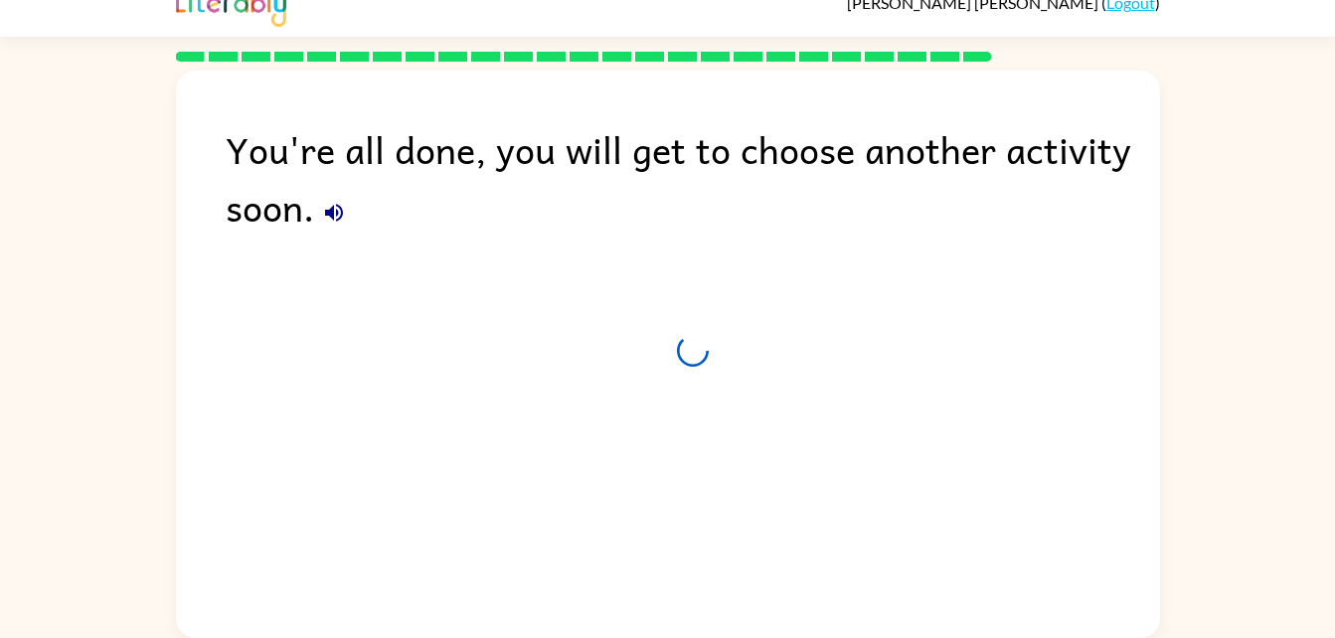
scroll to position [25, 0]
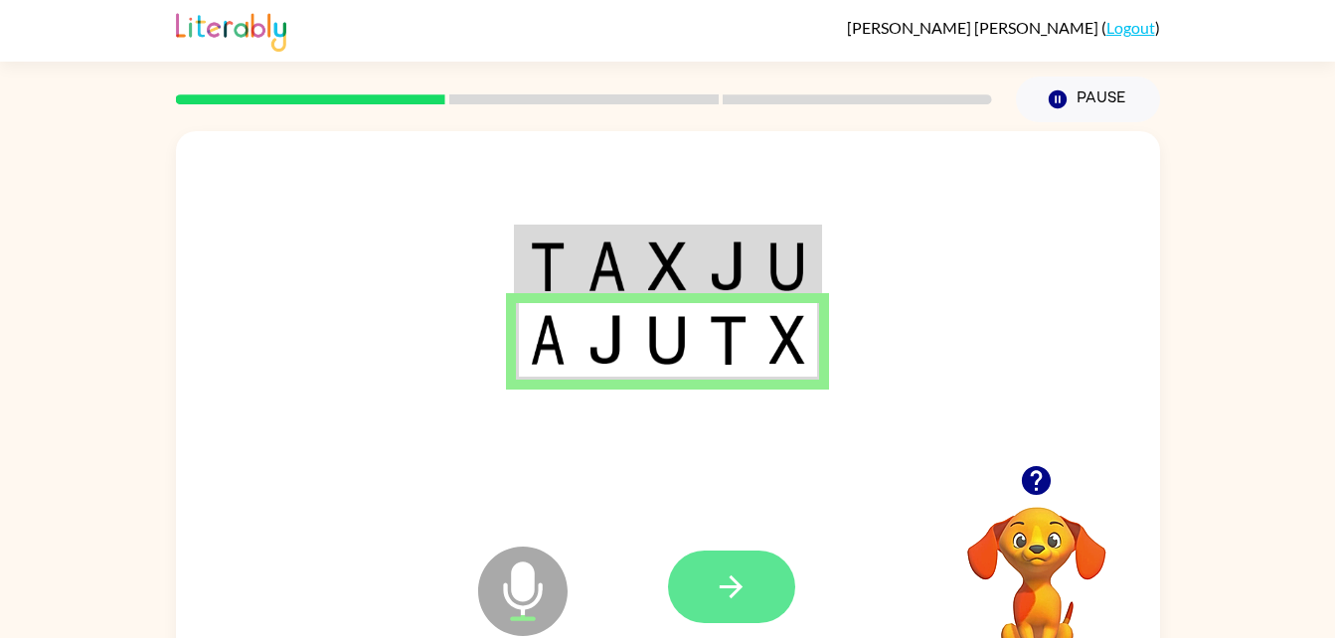
click at [704, 620] on button "button" at bounding box center [731, 587] width 127 height 73
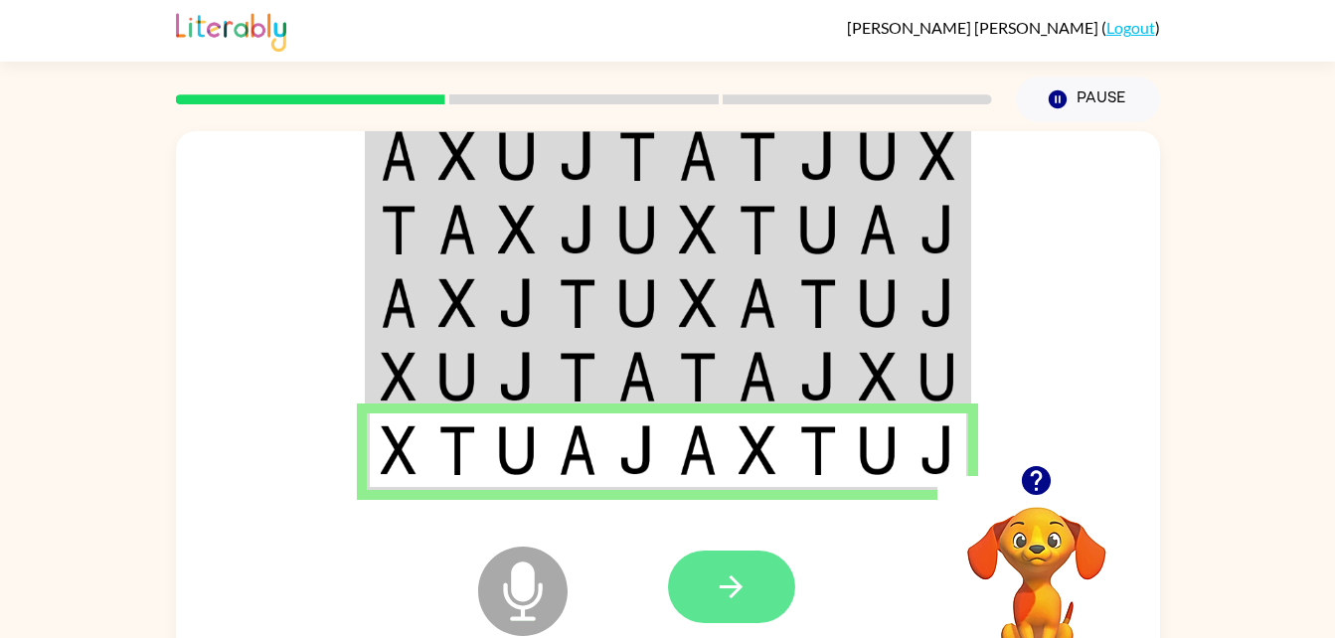
click at [706, 593] on button "button" at bounding box center [731, 587] width 127 height 73
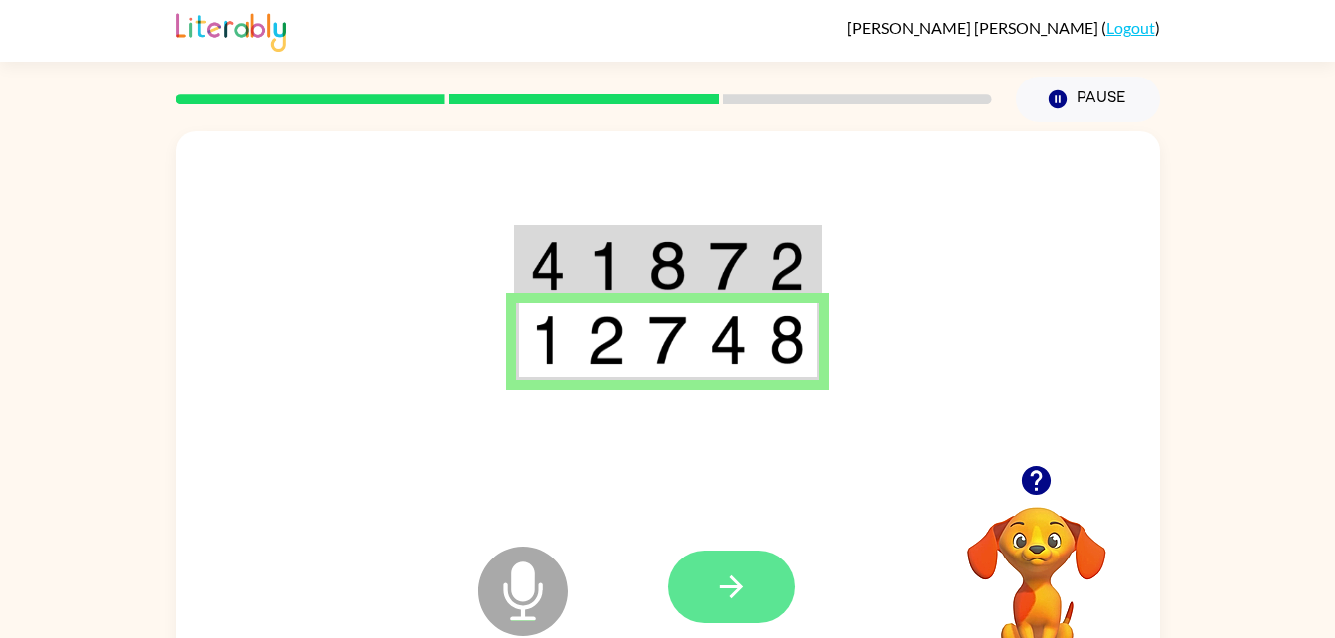
click at [703, 563] on button "button" at bounding box center [731, 587] width 127 height 73
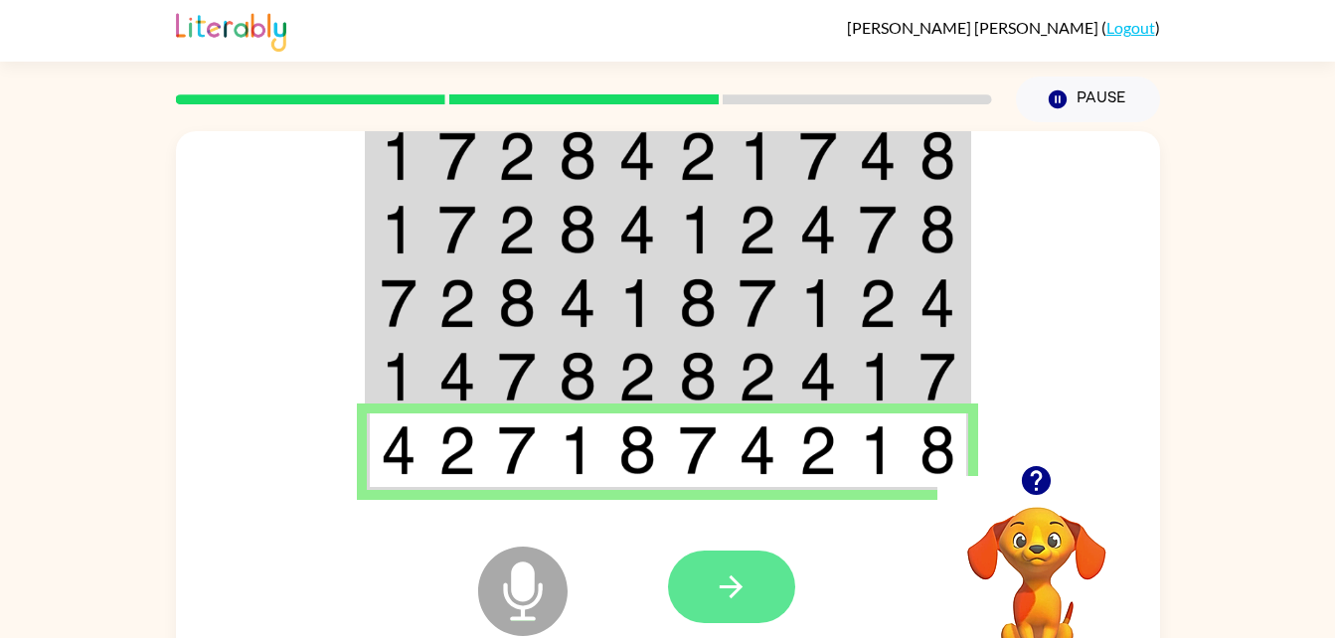
click at [734, 568] on button "button" at bounding box center [731, 587] width 127 height 73
